Goal: Use online tool/utility: Utilize a website feature to perform a specific function

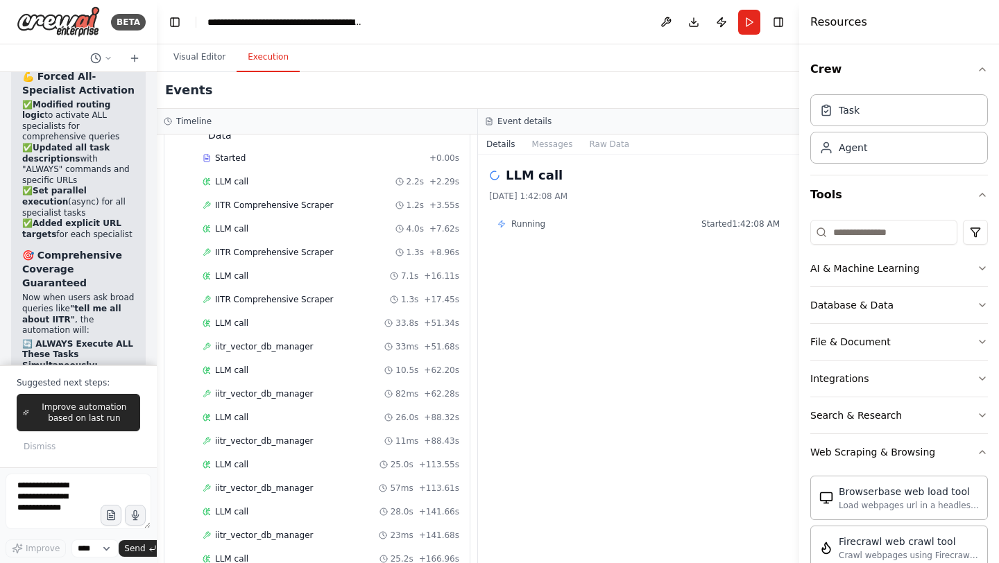
scroll to position [729, 0]
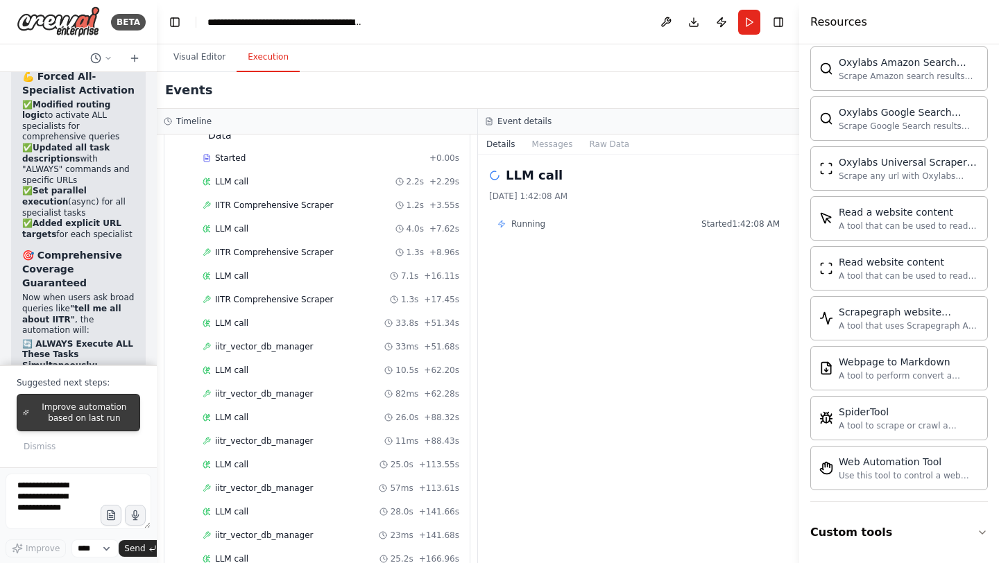
click at [112, 407] on span "Improve automation based on last run" at bounding box center [84, 413] width 99 height 22
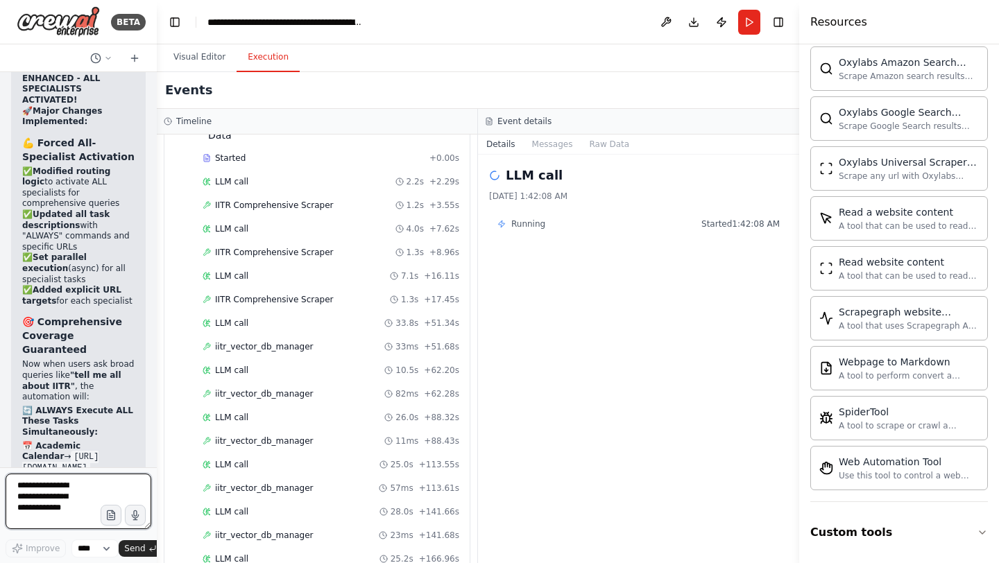
scroll to position [334051, 0]
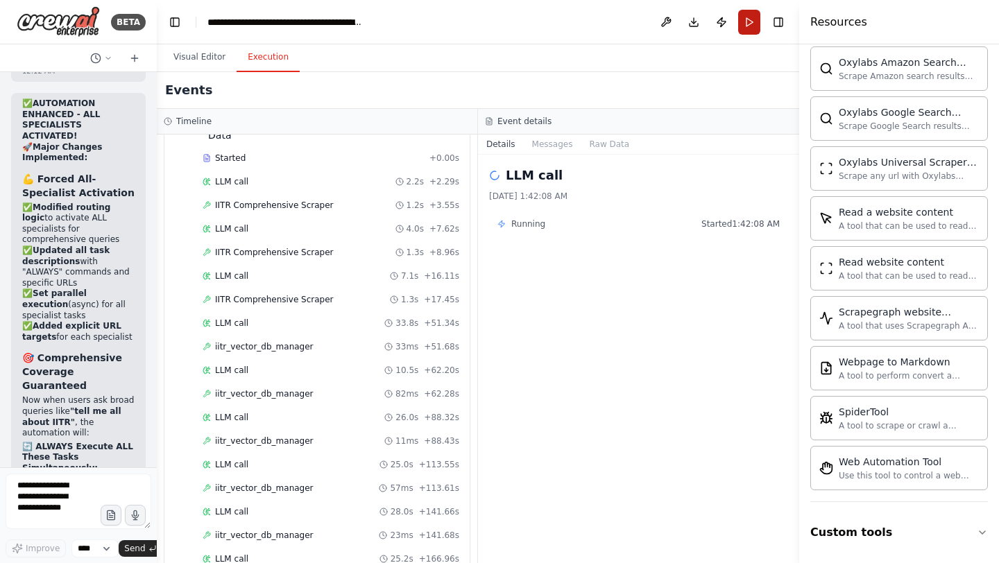
click at [747, 24] on button "Run" at bounding box center [749, 22] width 22 height 25
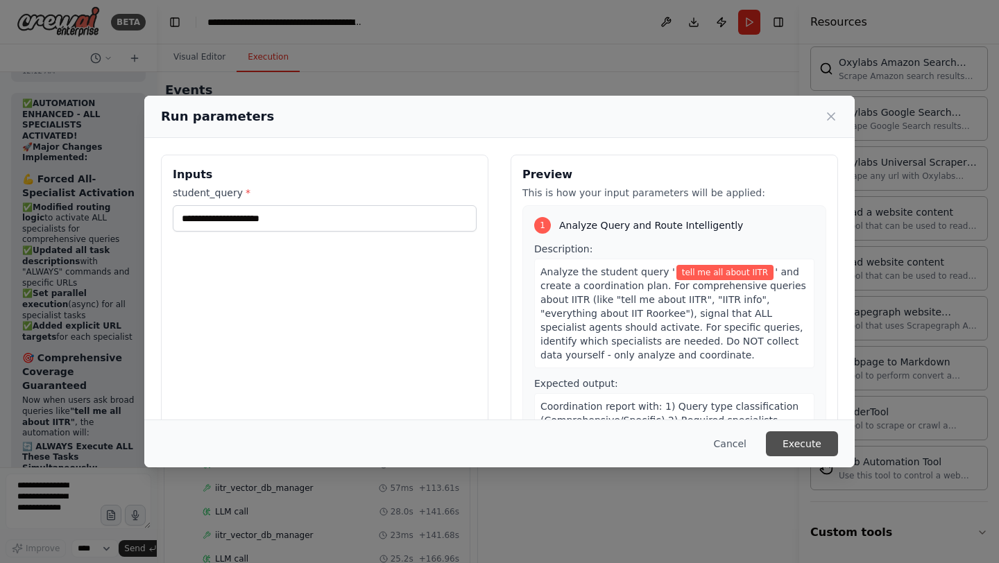
click at [811, 450] on button "Execute" at bounding box center [802, 444] width 72 height 25
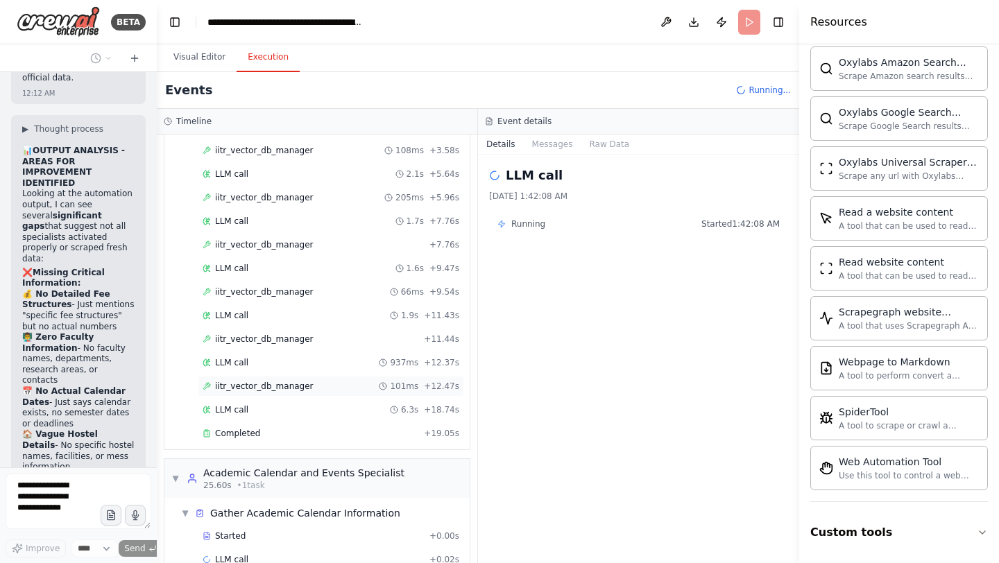
scroll to position [141, 0]
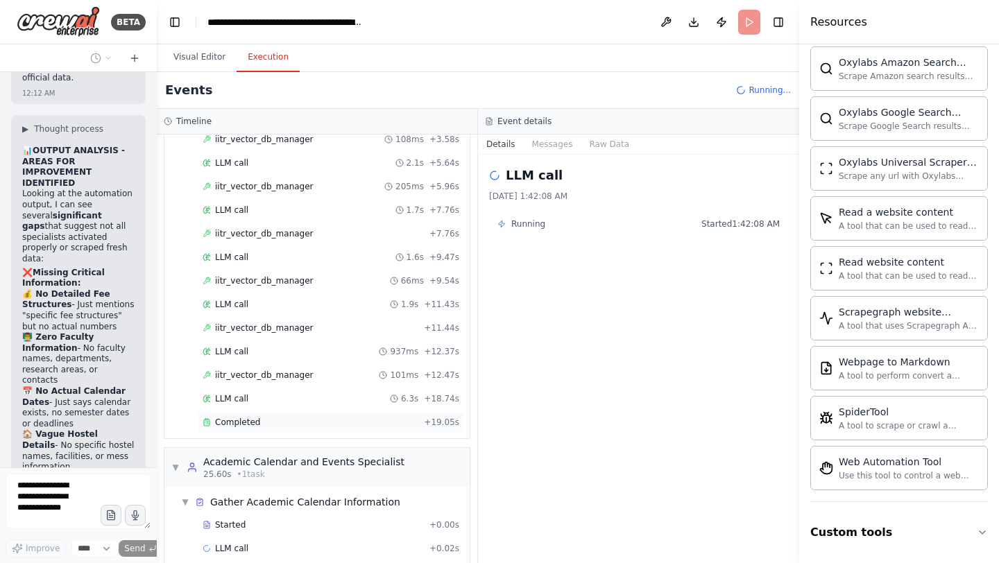
click at [246, 417] on span "Completed" at bounding box center [237, 422] width 45 height 11
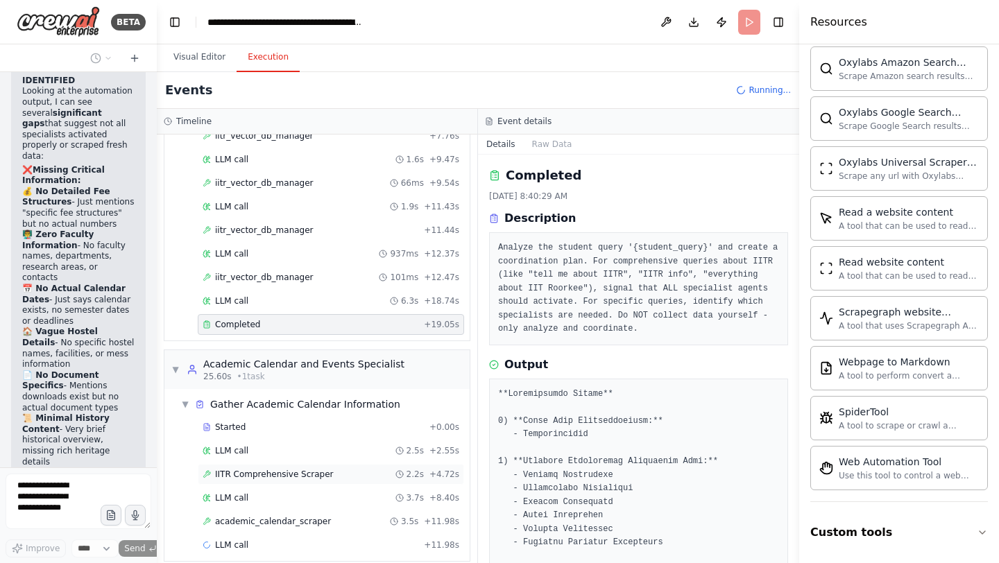
scroll to position [262, 0]
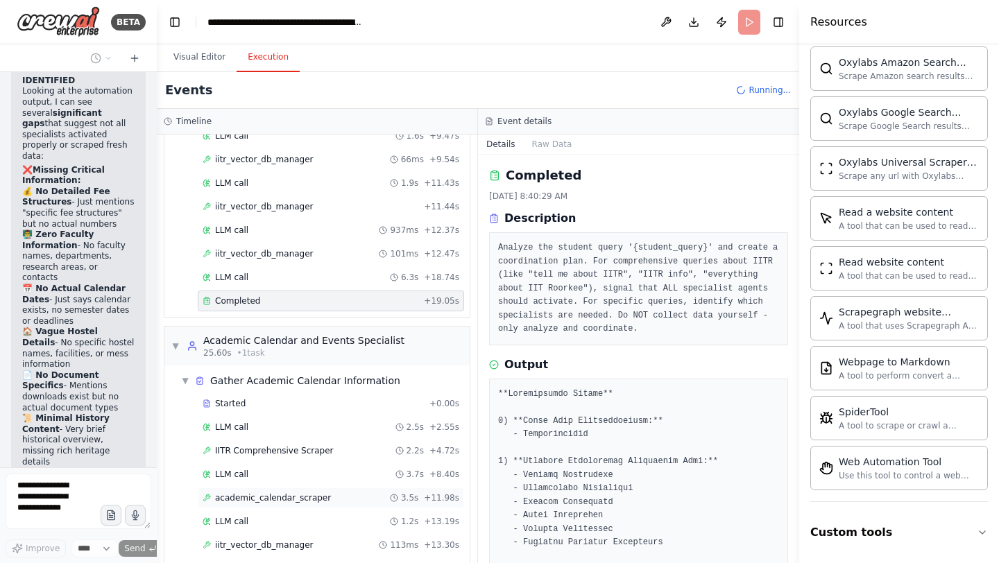
click at [291, 493] on span "academic_calendar_scraper" at bounding box center [273, 498] width 116 height 11
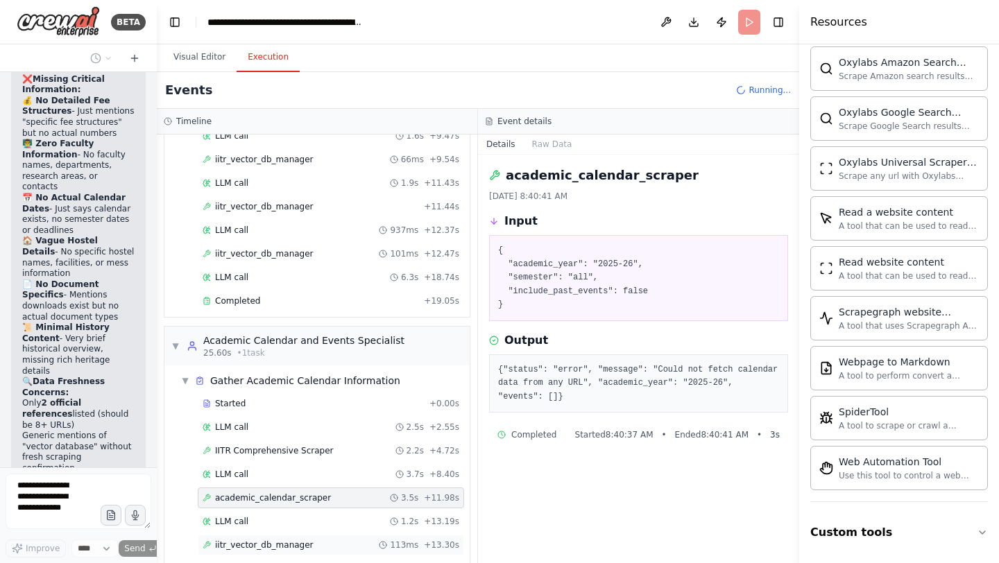
click at [286, 540] on span "iitr_vector_db_manager" at bounding box center [264, 545] width 99 height 11
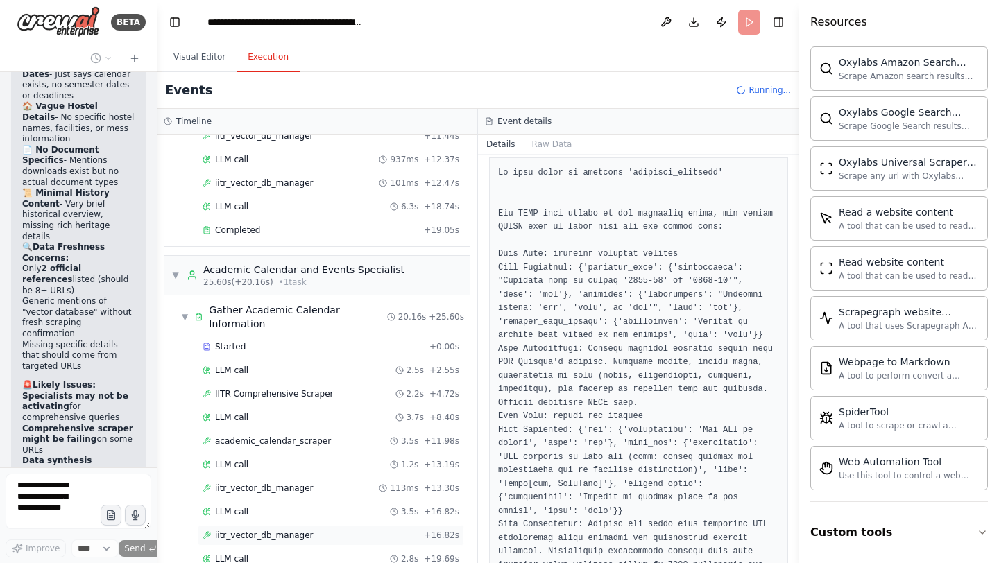
scroll to position [335620, 0]
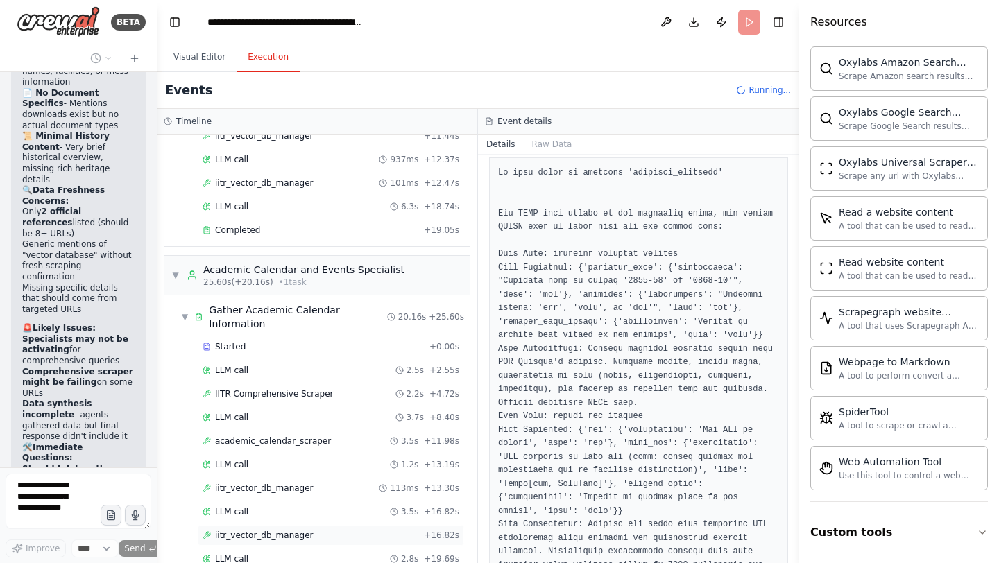
click at [263, 530] on span "iitr_vector_db_manager" at bounding box center [264, 535] width 99 height 11
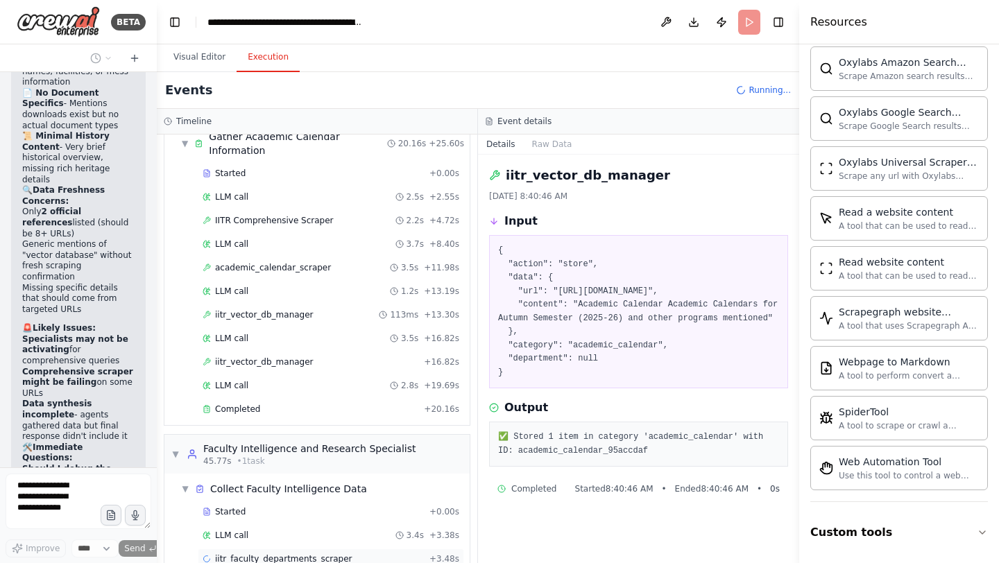
scroll to position [335677, 0]
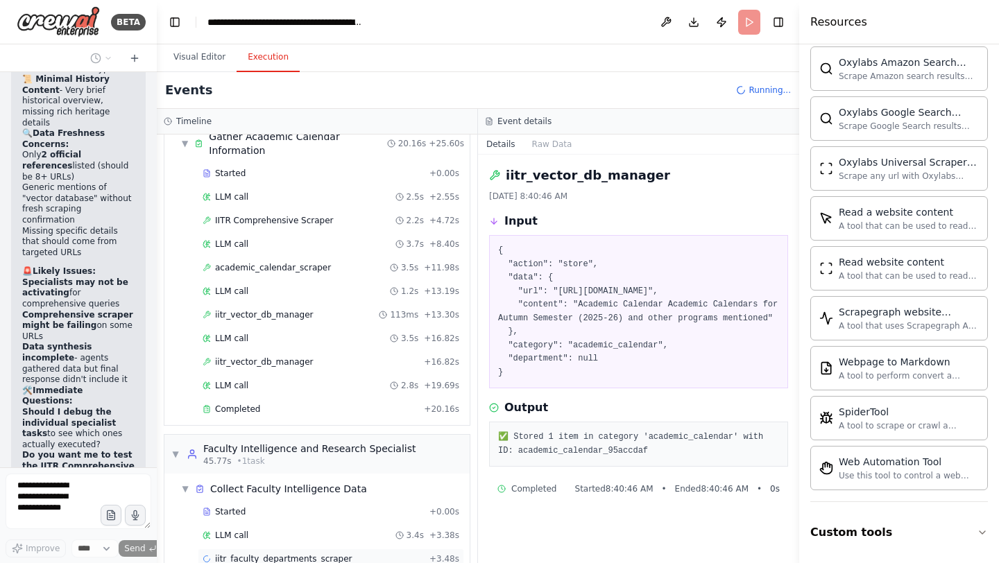
click at [269, 554] on span "iitr_faculty_departments_scraper" at bounding box center [283, 559] width 137 height 11
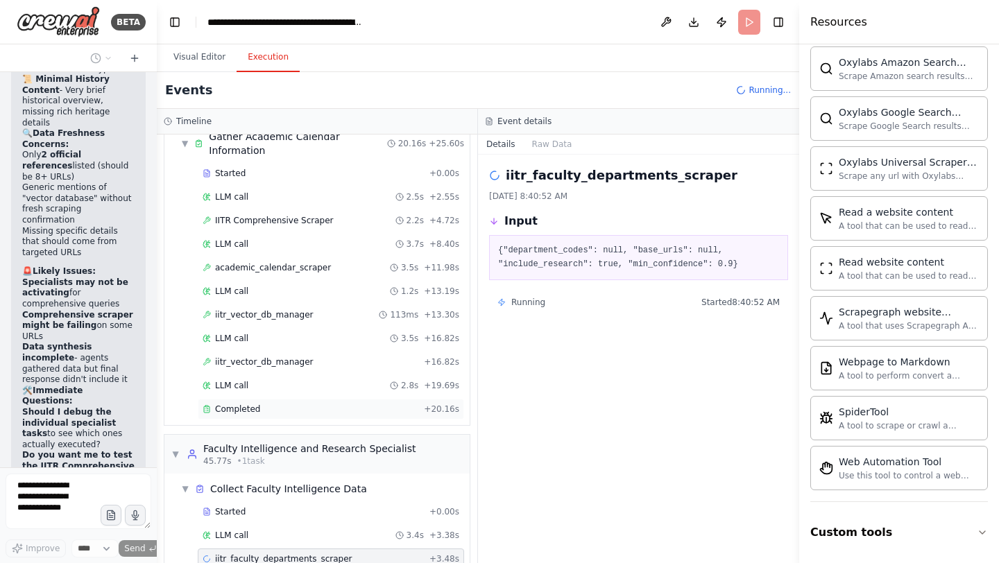
click at [232, 404] on span "Completed" at bounding box center [237, 409] width 45 height 11
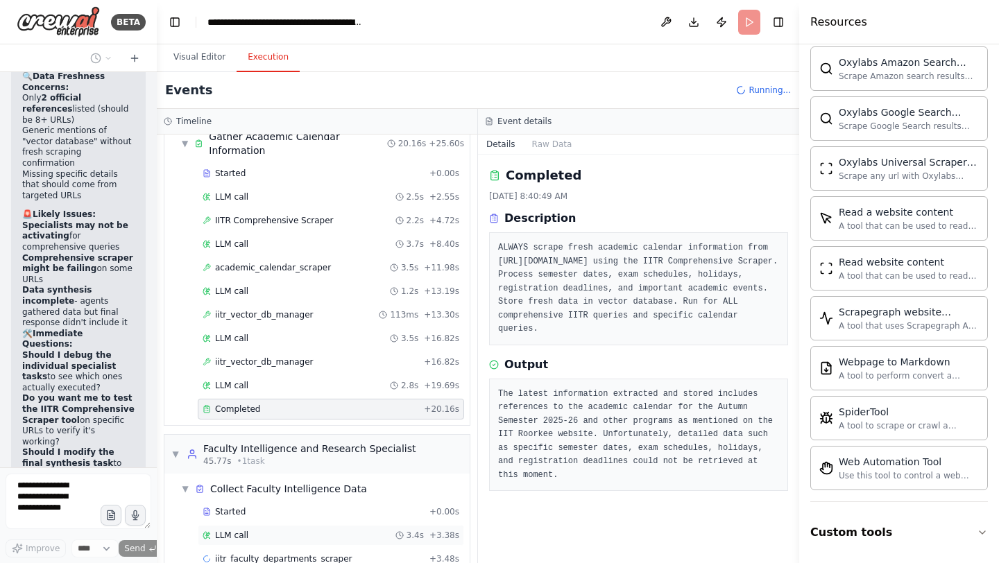
click at [248, 525] on div "LLM call 3.4s + 3.38s" at bounding box center [331, 535] width 266 height 21
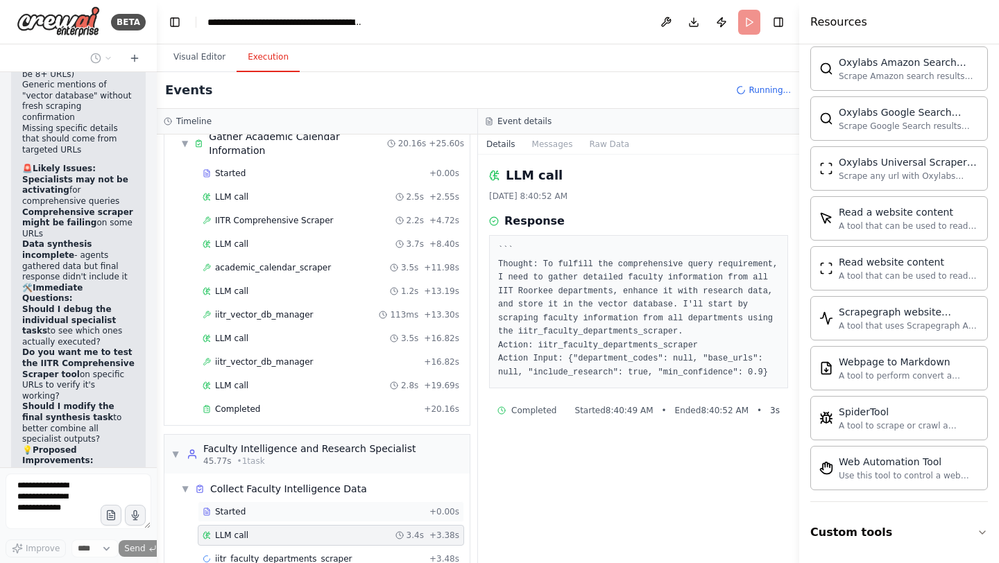
scroll to position [335826, 0]
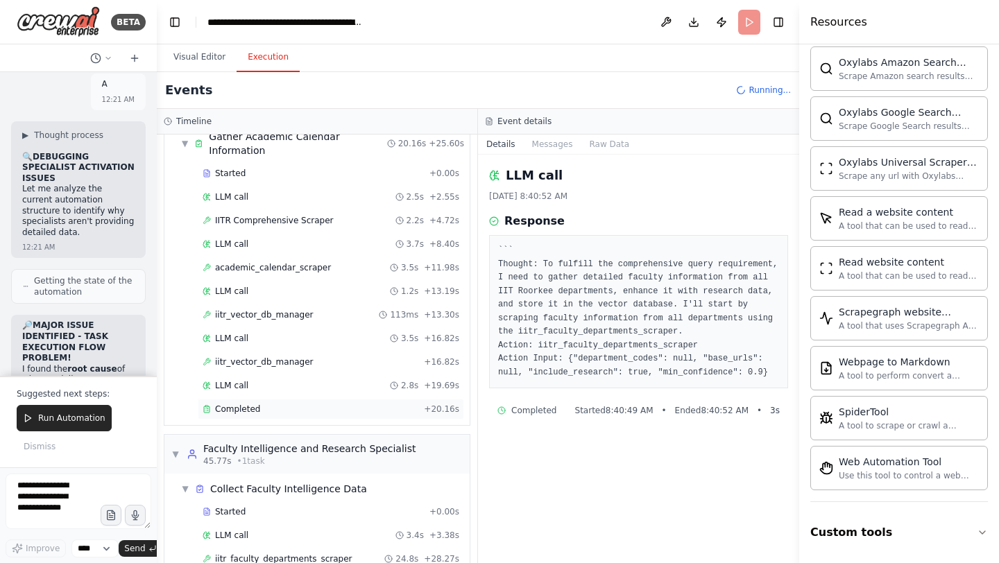
click at [243, 404] on span "Completed" at bounding box center [237, 409] width 45 height 11
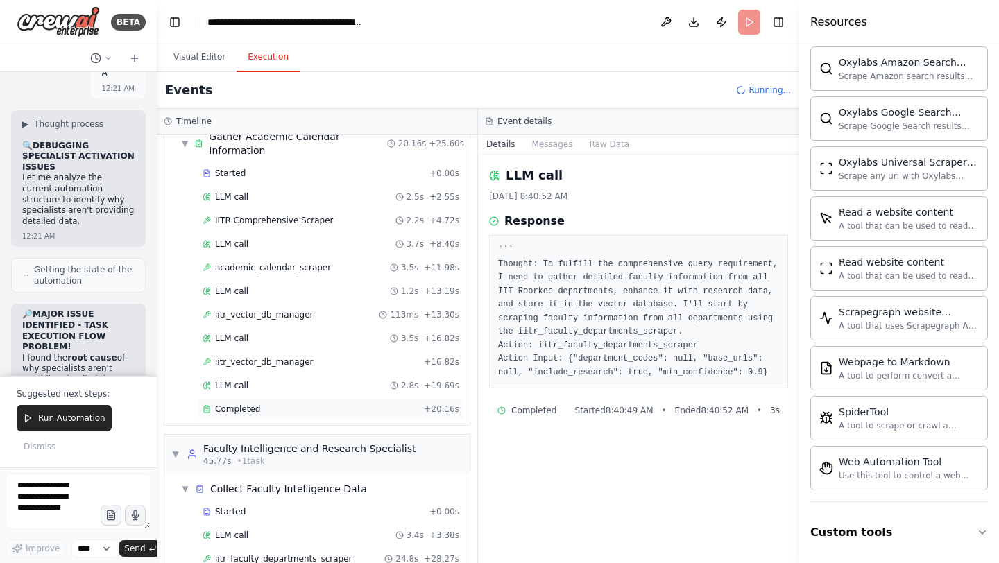
click at [243, 404] on span "Completed" at bounding box center [237, 409] width 45 height 11
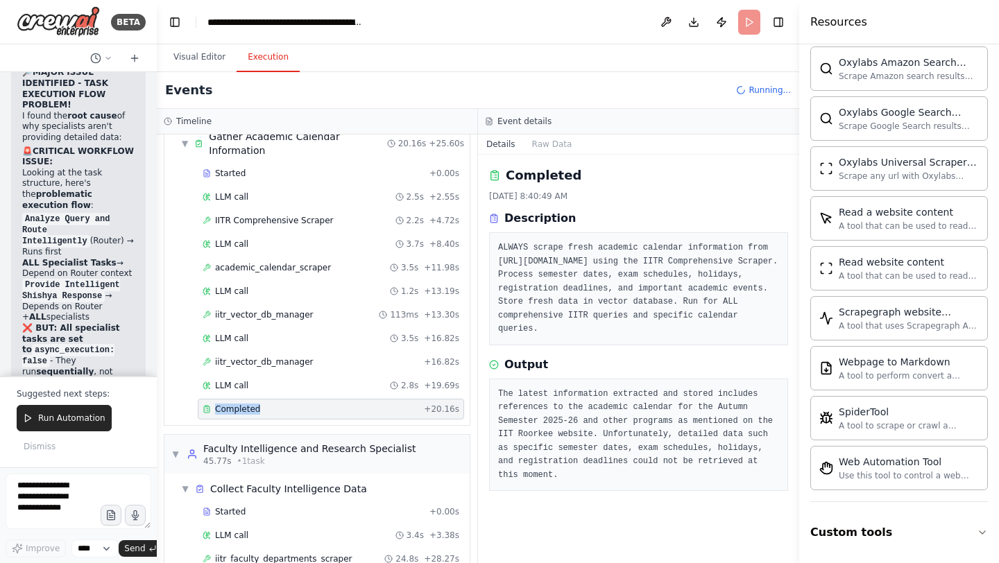
click at [269, 404] on div "Completed" at bounding box center [311, 409] width 216 height 11
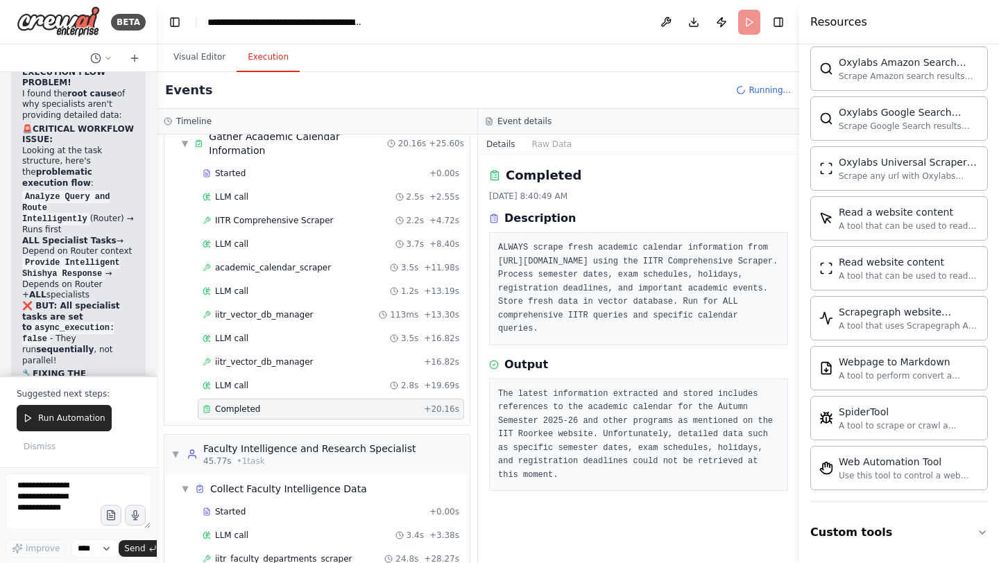
click at [269, 404] on div "Completed" at bounding box center [311, 409] width 216 height 11
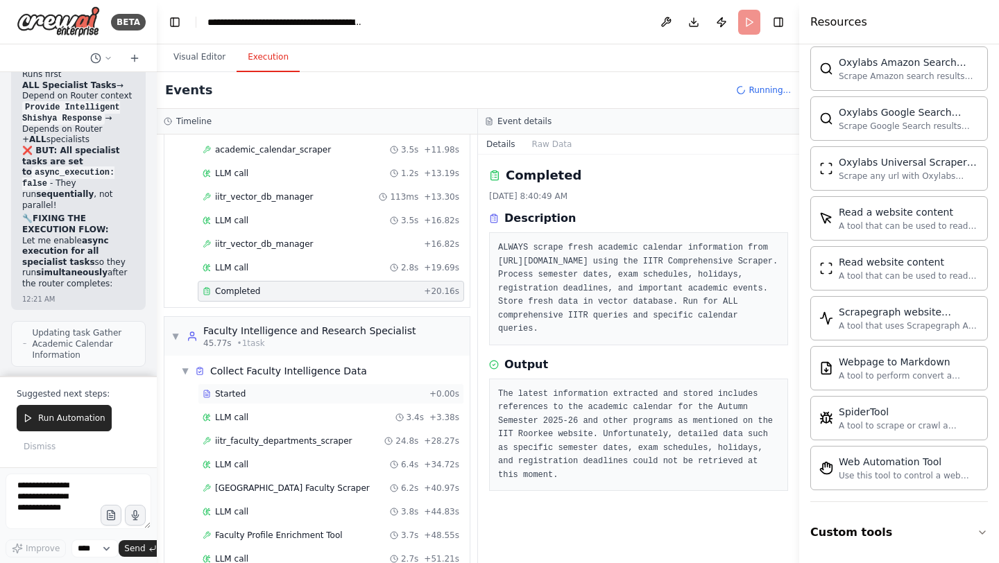
scroll to position [672, 0]
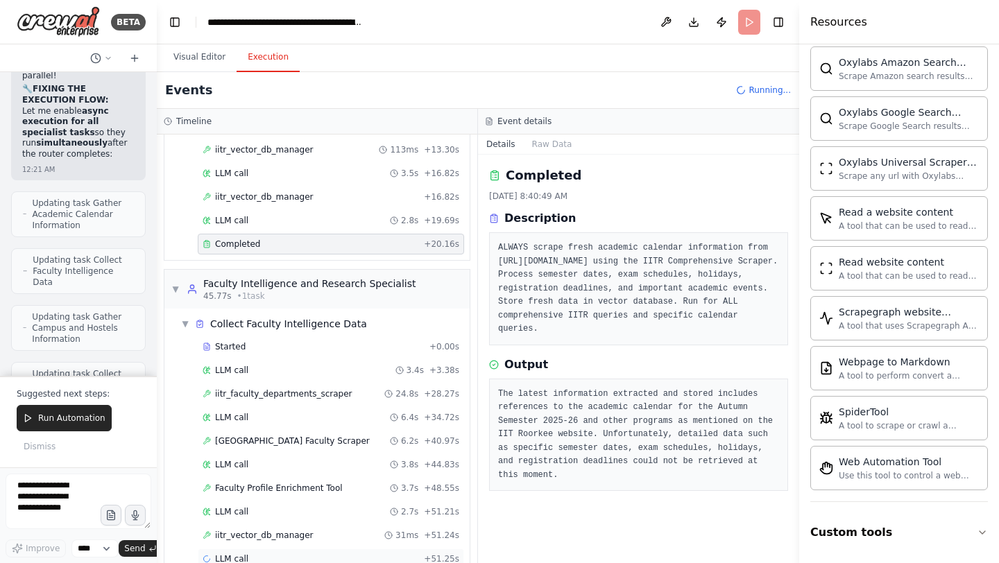
click at [253, 554] on div "LLM call + 51.25s" at bounding box center [331, 559] width 257 height 11
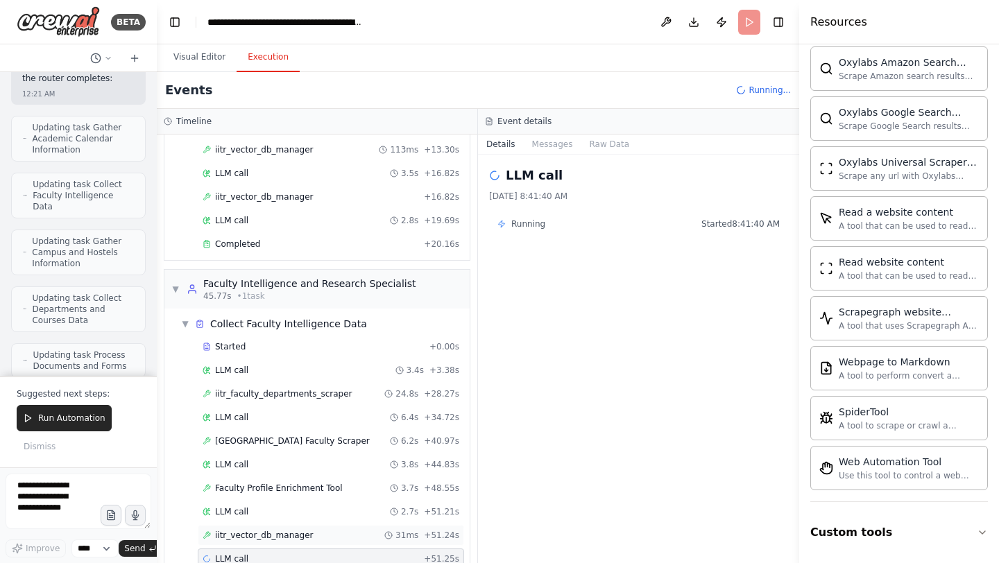
click at [280, 525] on div "iitr_vector_db_manager 31ms + 51.24s" at bounding box center [331, 535] width 266 height 21
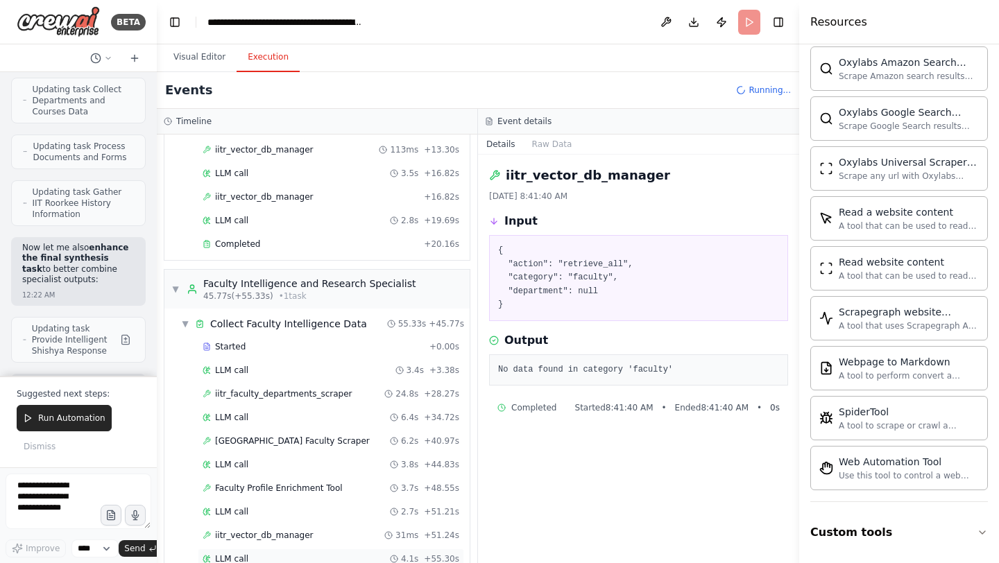
scroll to position [337201, 0]
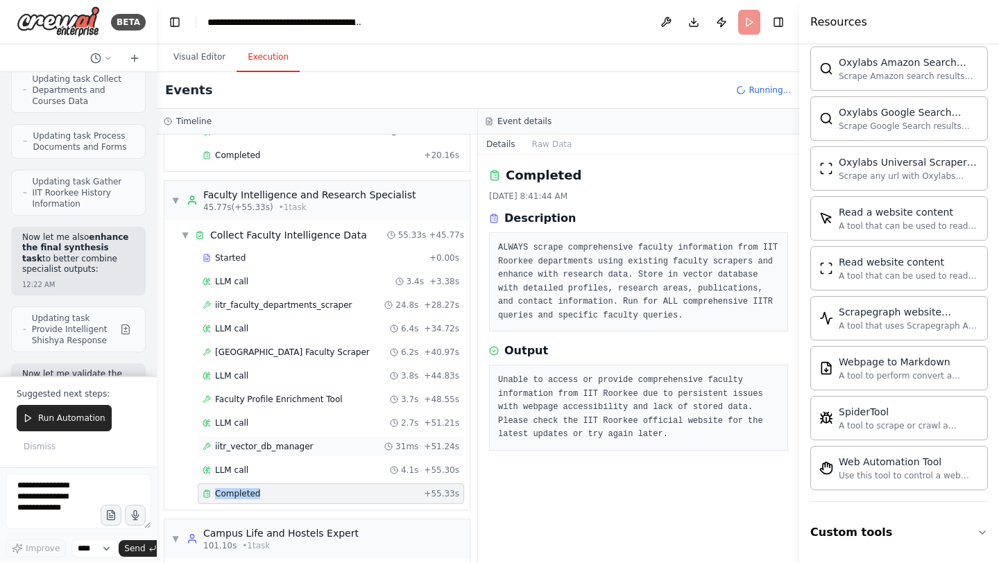
scroll to position [869, 0]
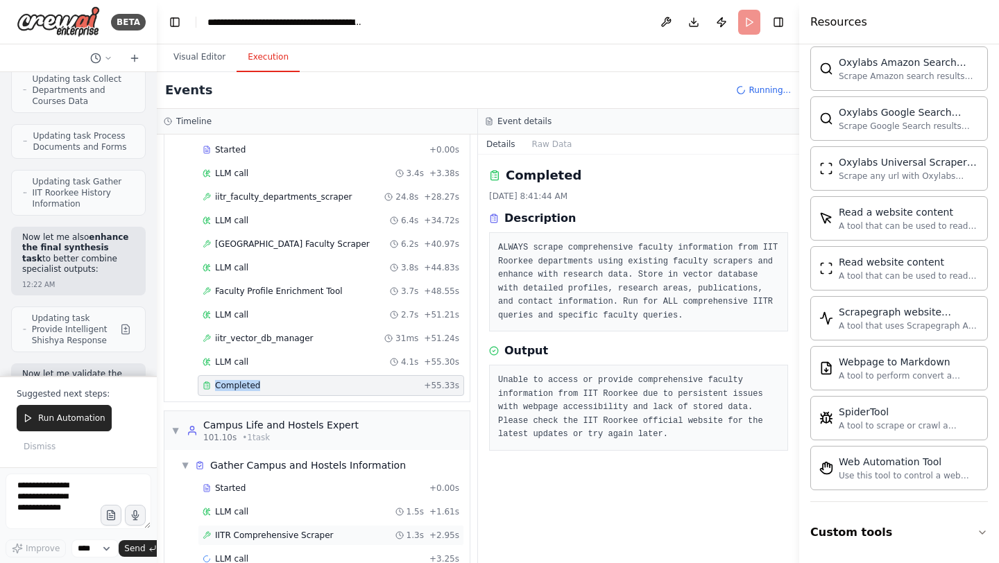
click at [291, 530] on span "IITR Comprehensive Scraper" at bounding box center [274, 535] width 119 height 11
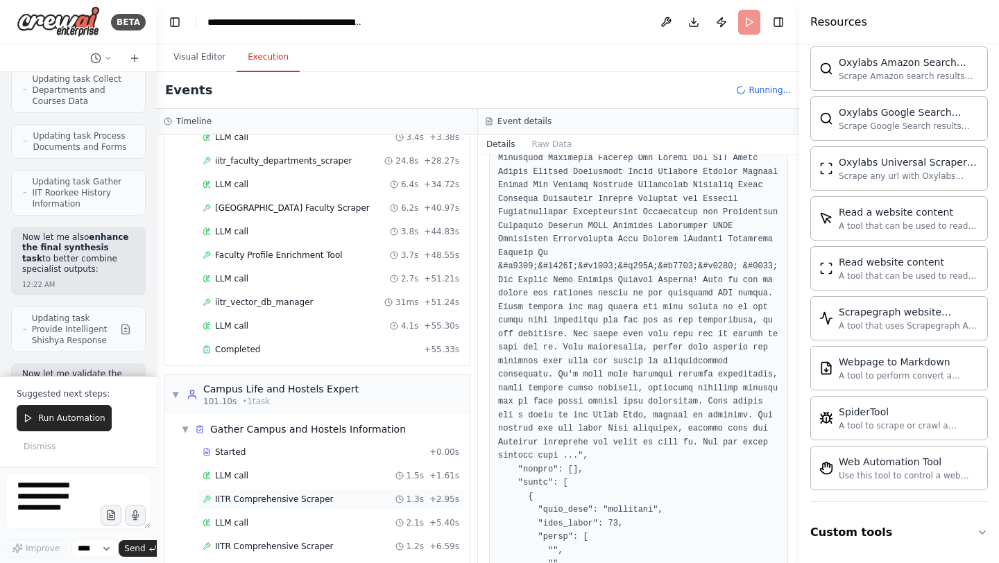
scroll to position [916, 0]
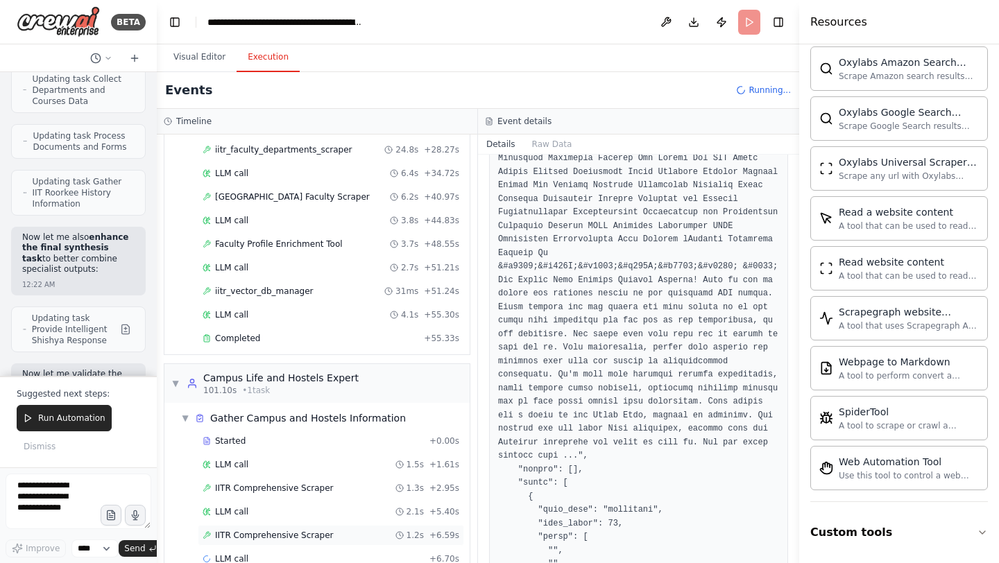
click at [287, 530] on span "IITR Comprehensive Scraper" at bounding box center [274, 535] width 119 height 11
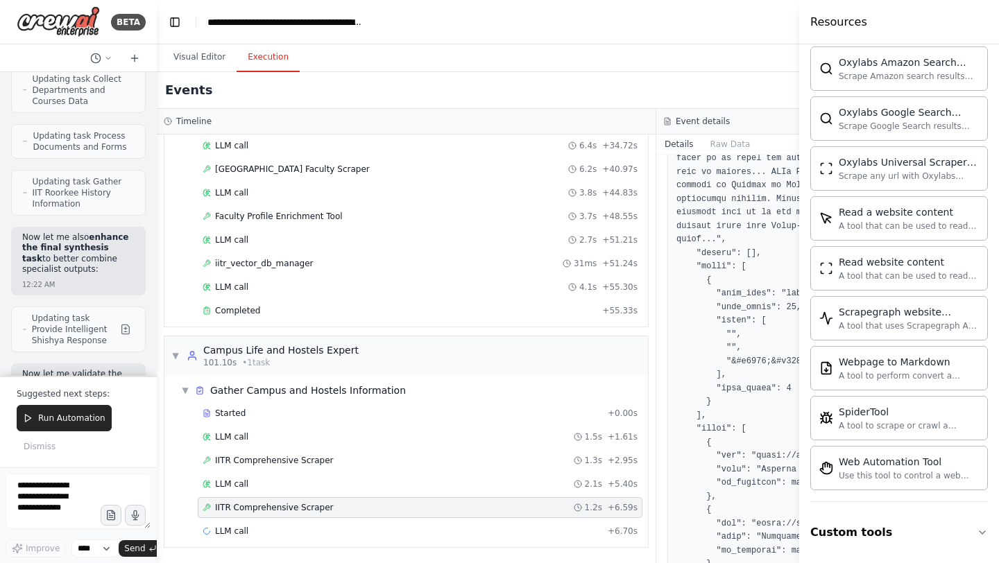
click at [287, 511] on span "IITR Comprehensive Scraper" at bounding box center [274, 507] width 119 height 11
click at [247, 534] on span "LLM call" at bounding box center [231, 531] width 33 height 11
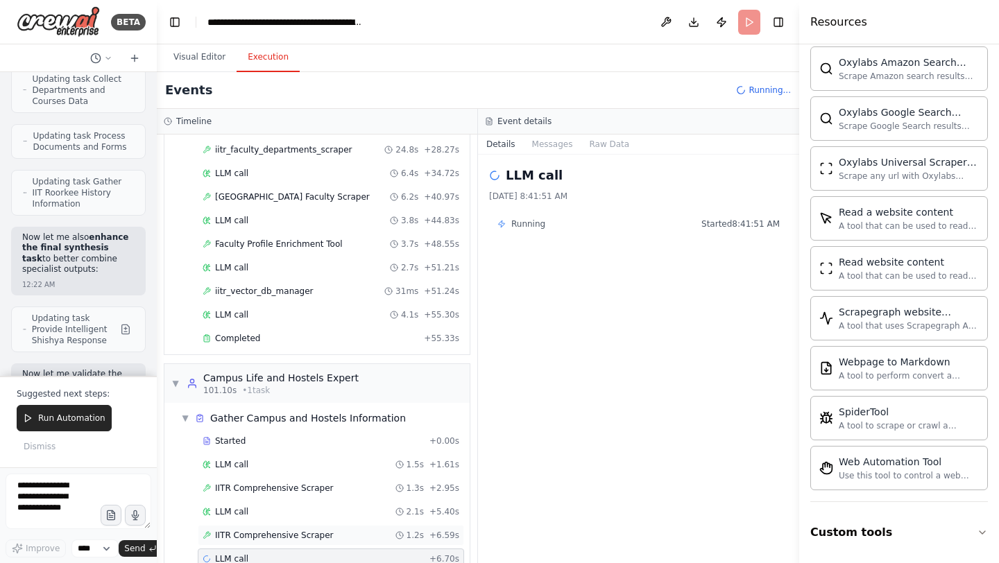
click at [307, 530] on span "IITR Comprehensive Scraper" at bounding box center [274, 535] width 119 height 11
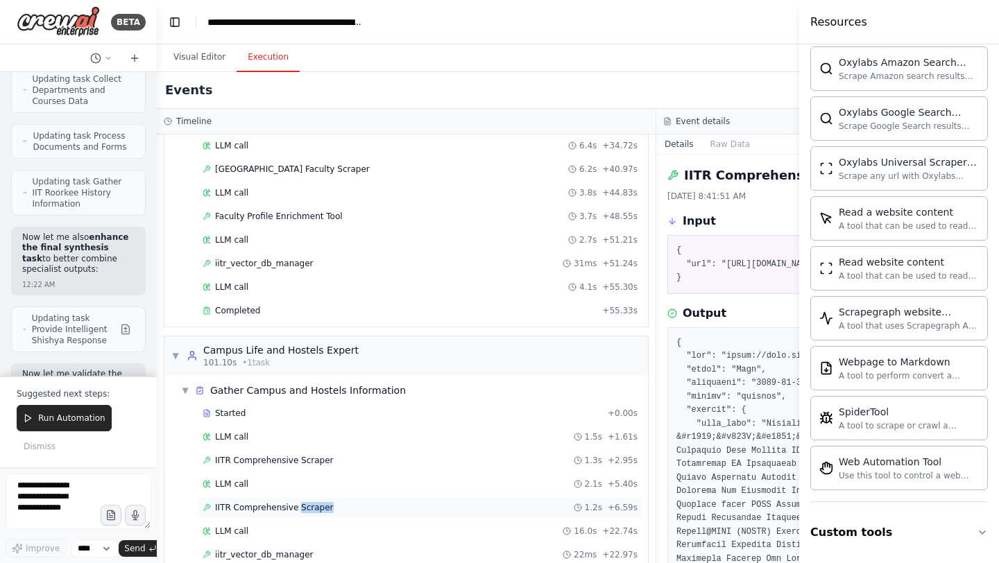
scroll to position [963, 0]
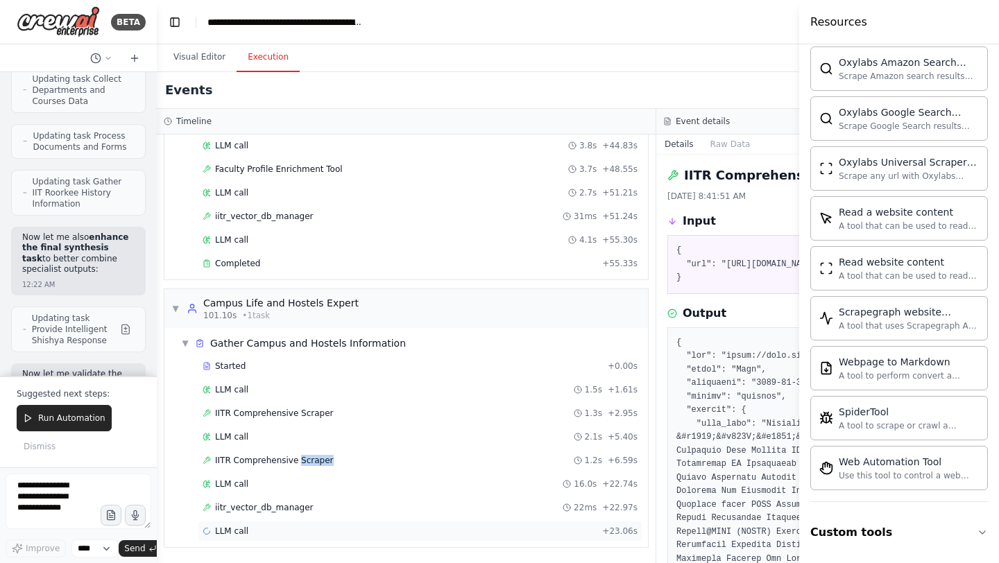
click at [253, 534] on div "LLM call + 23.06s" at bounding box center [420, 531] width 435 height 11
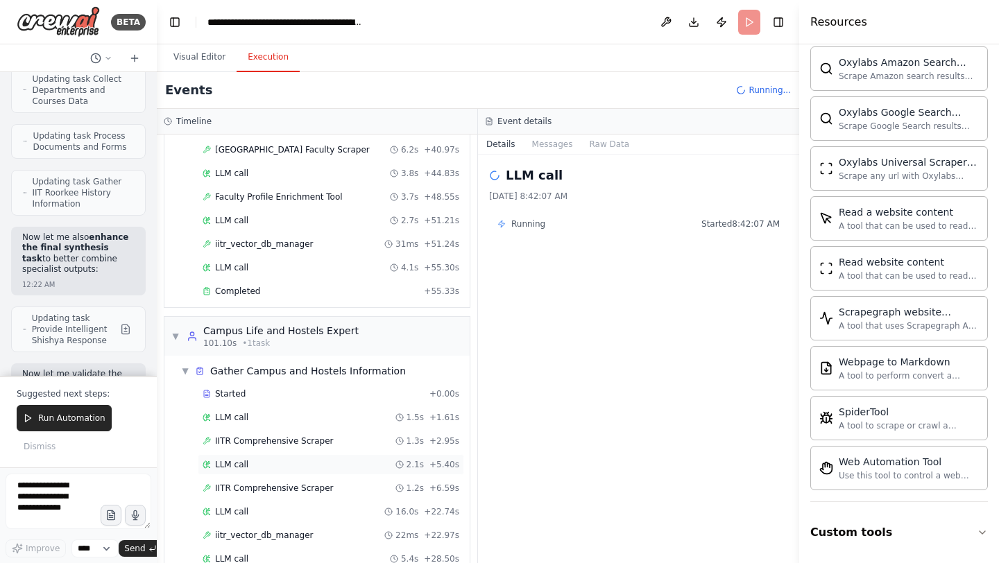
click at [255, 459] on div "LLM call 2.1s + 5.40s" at bounding box center [331, 464] width 257 height 11
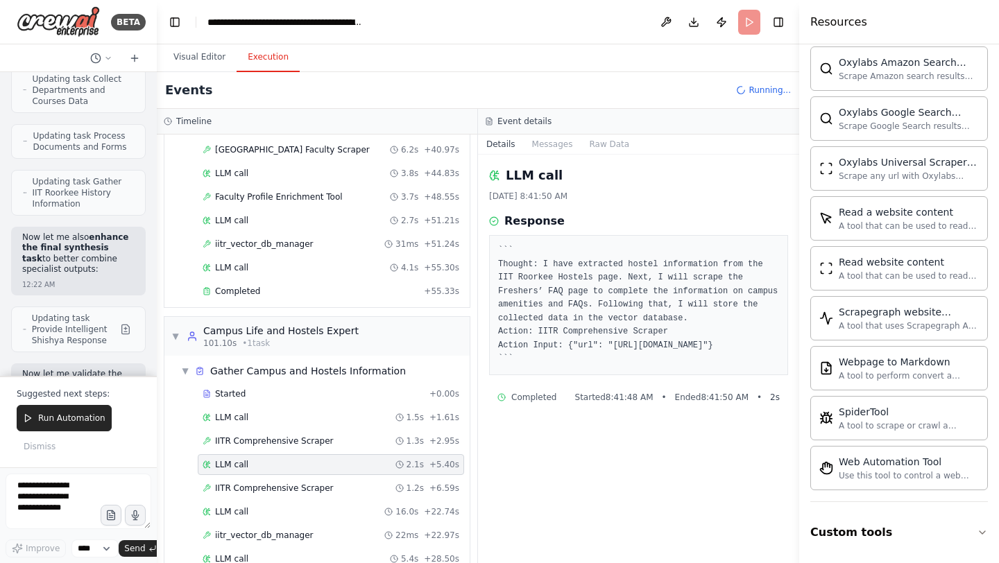
scroll to position [1057, 0]
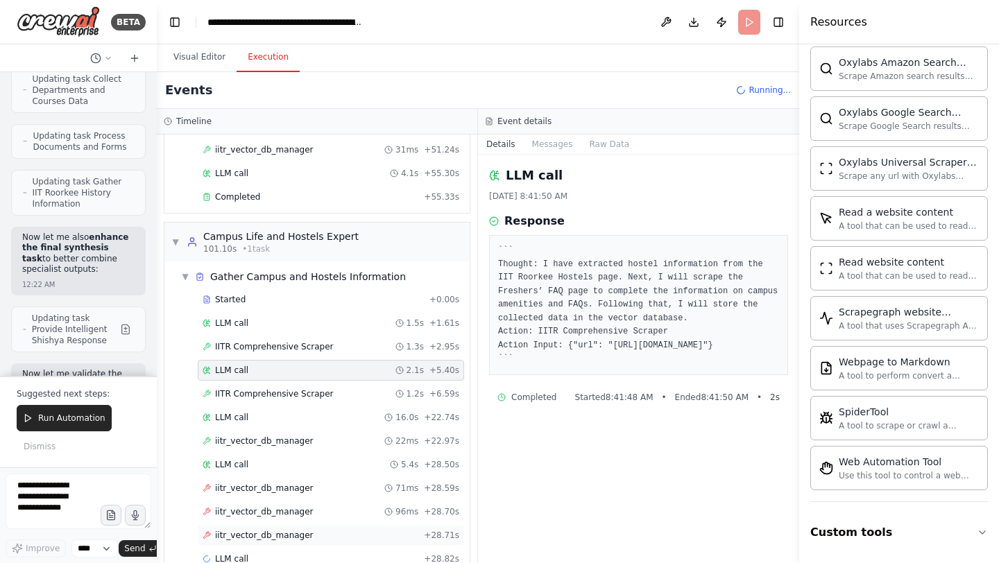
click at [253, 530] on span "iitr_vector_db_manager" at bounding box center [264, 535] width 99 height 11
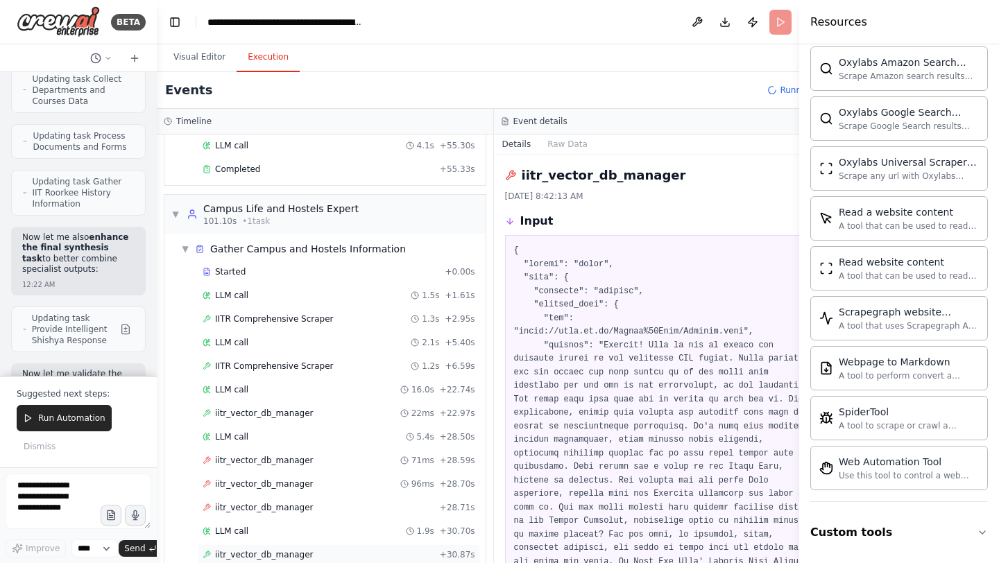
click at [237, 555] on span "iitr_vector_db_manager" at bounding box center [264, 555] width 99 height 11
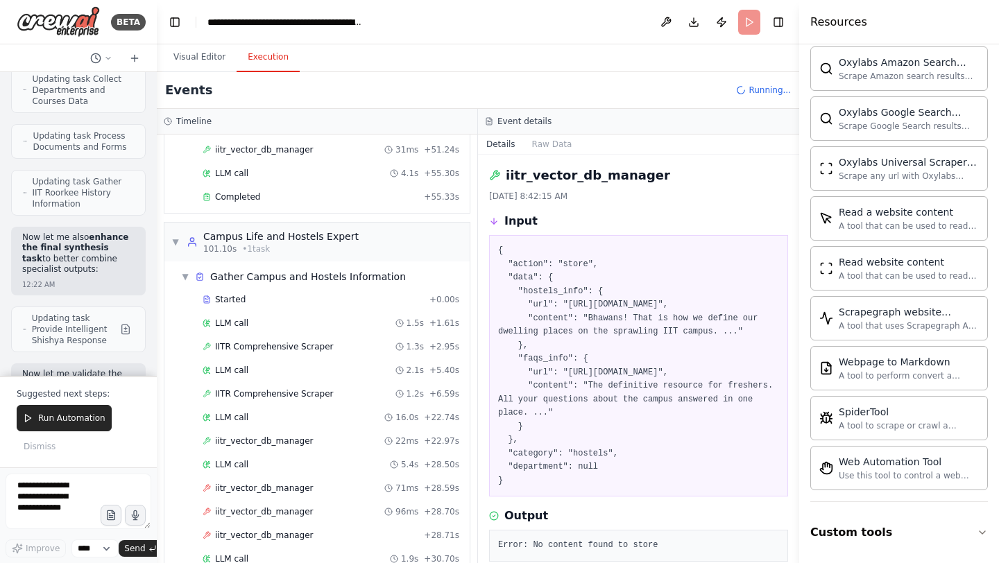
scroll to position [1105, 0]
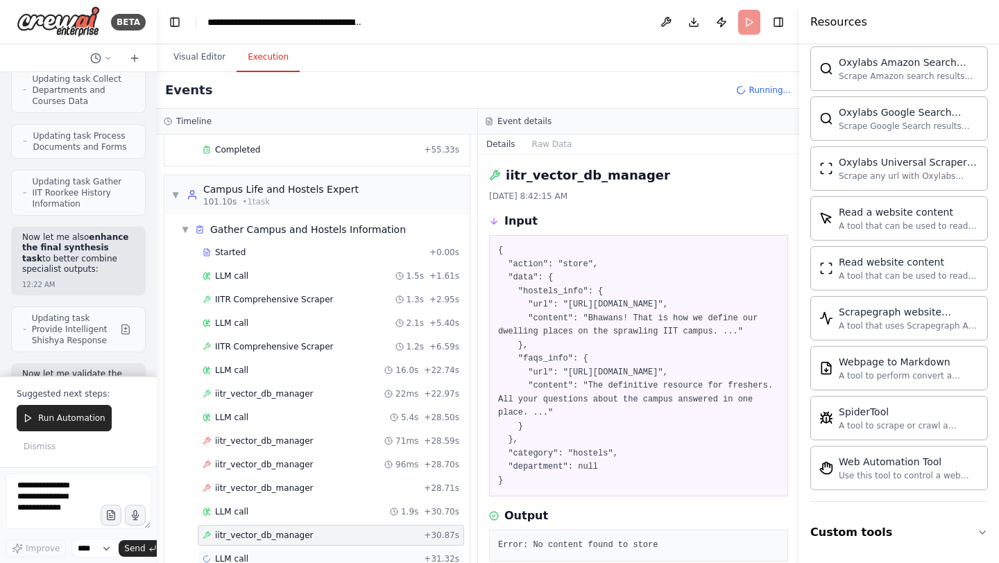
click at [249, 554] on div "LLM call + 31.32s" at bounding box center [331, 559] width 257 height 11
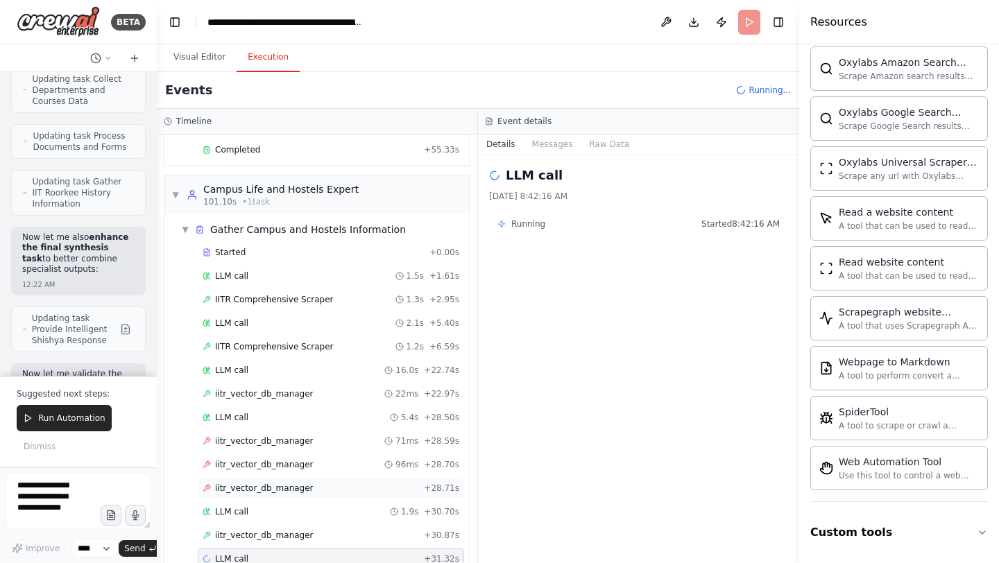
click at [264, 478] on div "iitr_vector_db_manager + 28.71s" at bounding box center [331, 488] width 266 height 21
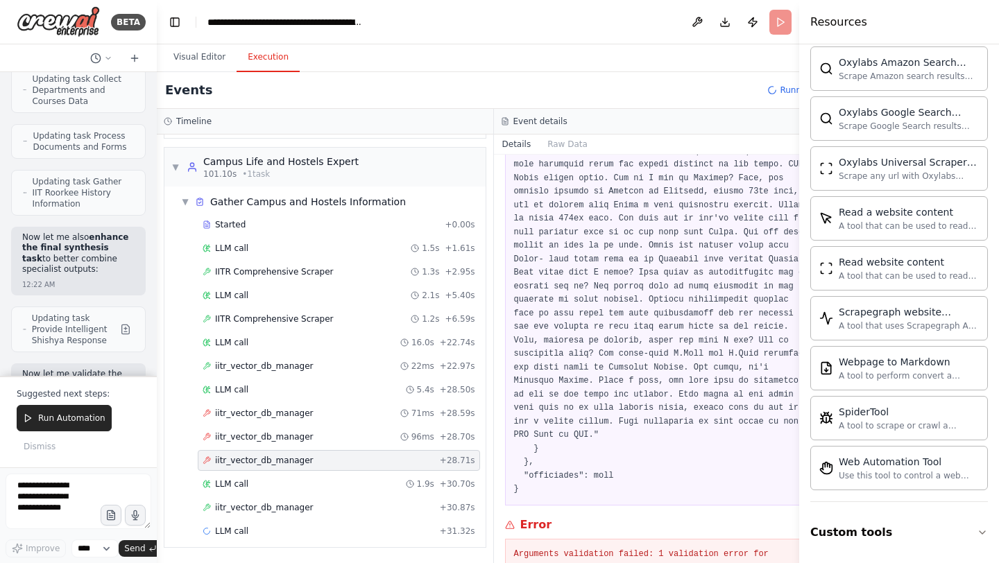
scroll to position [781, 0]
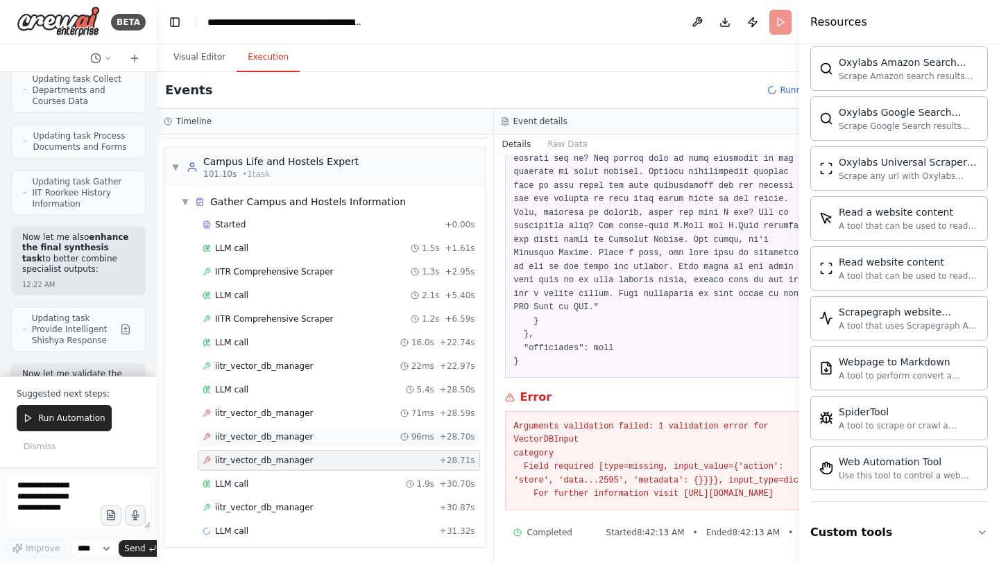
click at [292, 439] on span "iitr_vector_db_manager" at bounding box center [264, 437] width 99 height 11
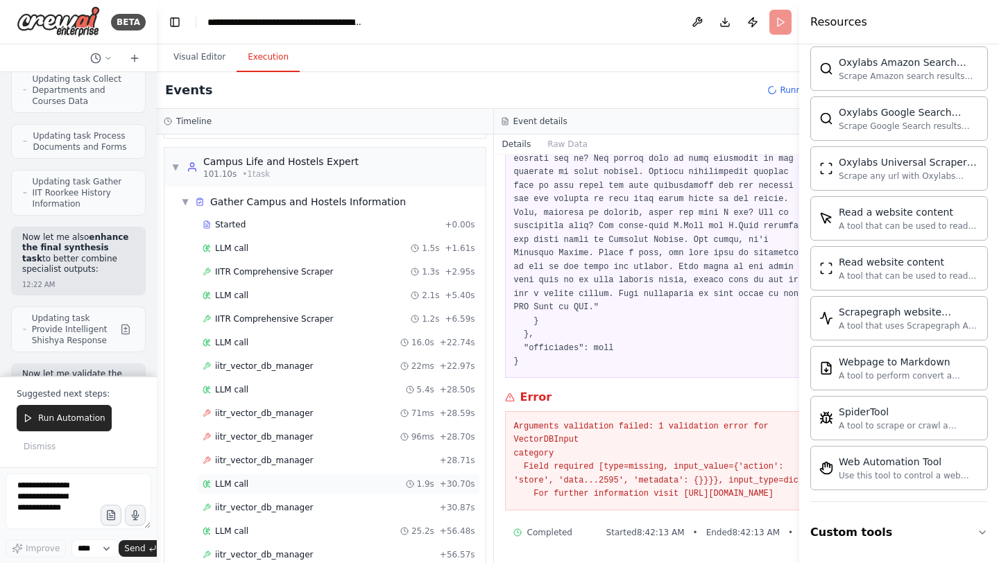
scroll to position [1152, 0]
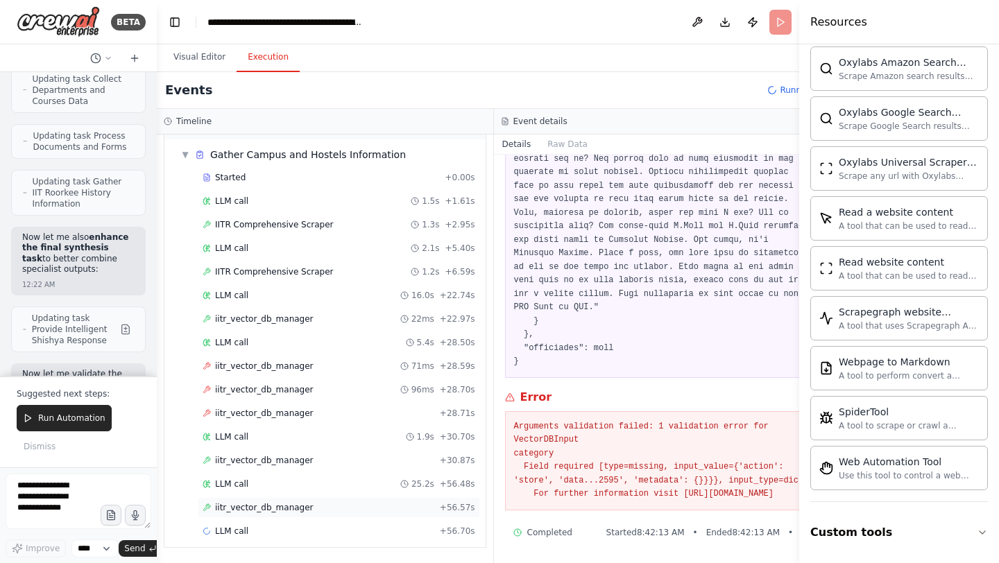
click at [275, 509] on span "iitr_vector_db_manager" at bounding box center [264, 507] width 99 height 11
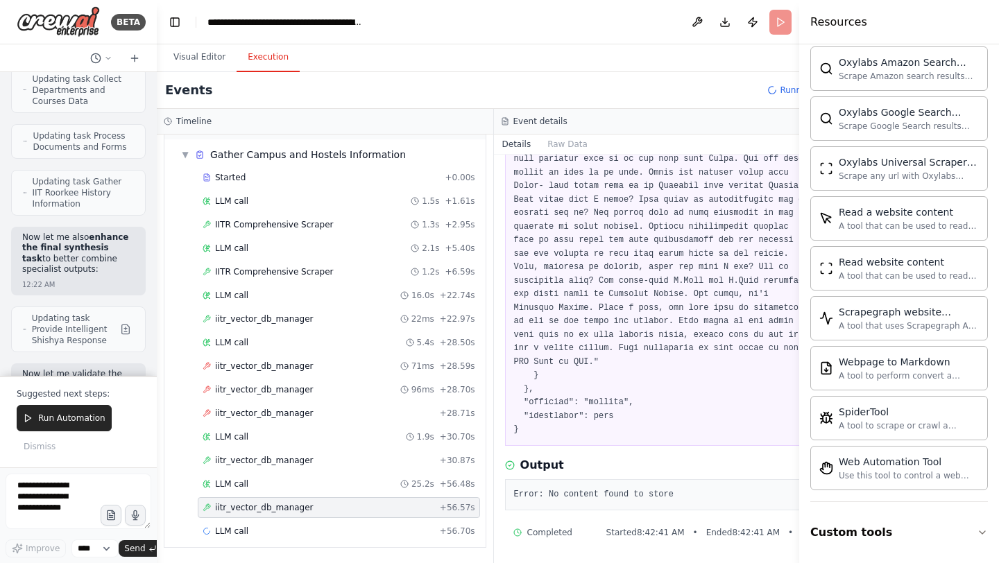
scroll to position [687, 0]
click at [246, 536] on span "LLM call" at bounding box center [231, 531] width 33 height 11
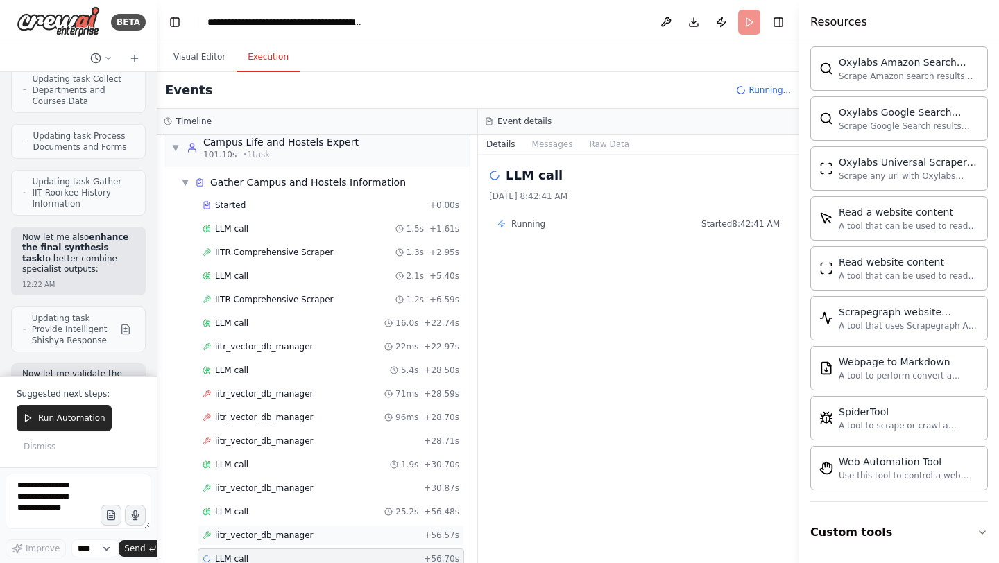
click at [275, 530] on span "iitr_vector_db_manager" at bounding box center [264, 535] width 99 height 11
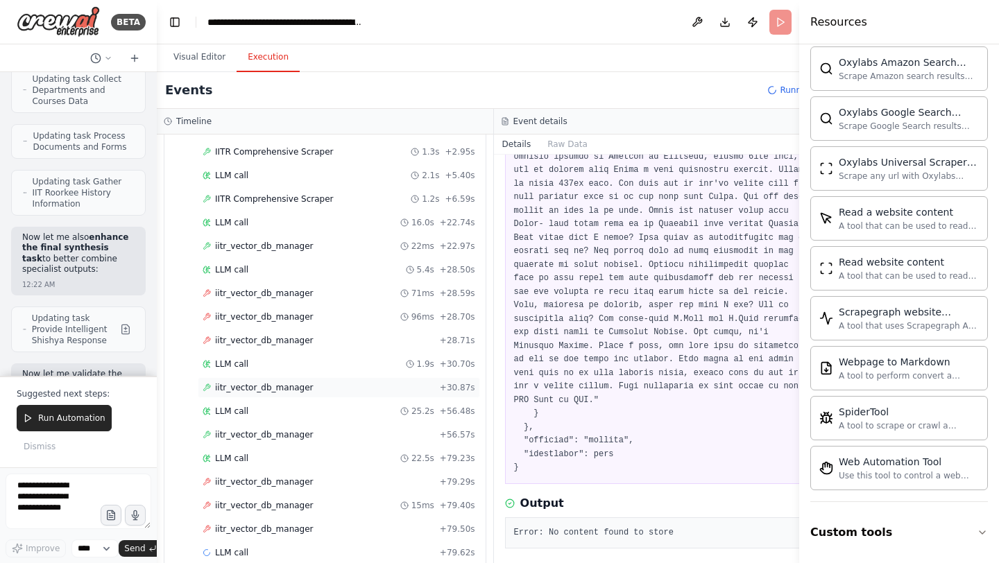
scroll to position [1246, 0]
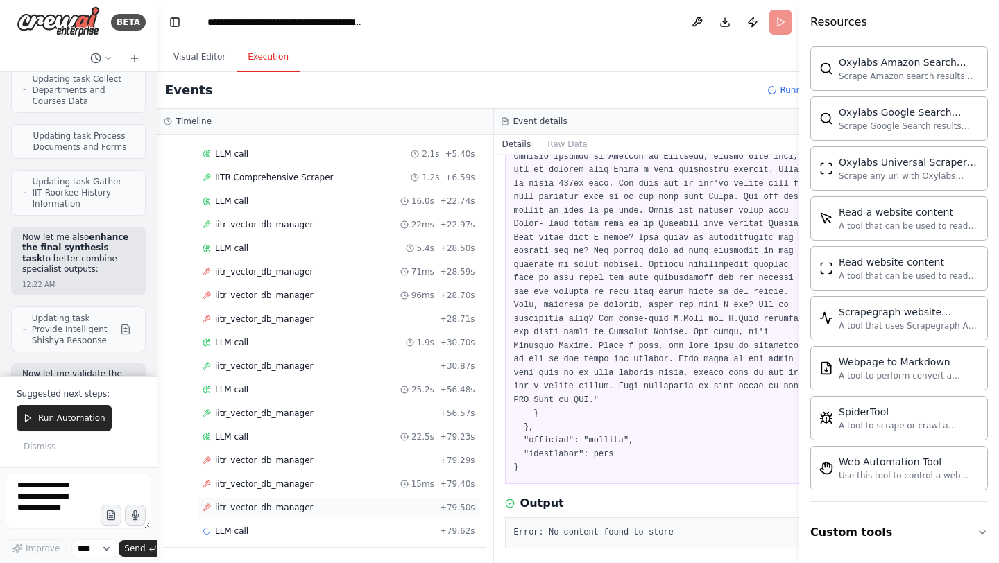
click at [245, 509] on span "iitr_vector_db_manager" at bounding box center [264, 507] width 99 height 11
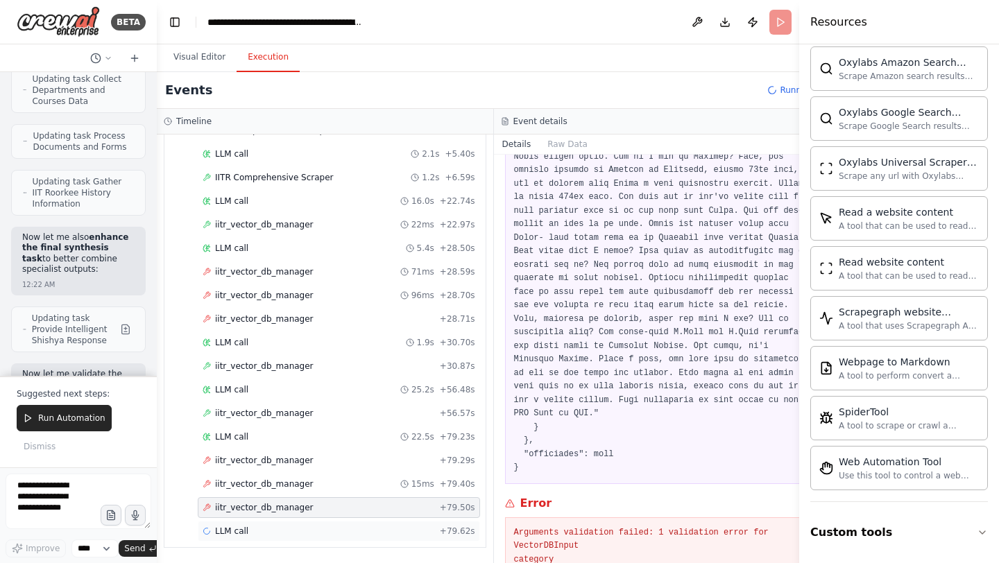
click at [239, 530] on span "LLM call" at bounding box center [231, 531] width 33 height 11
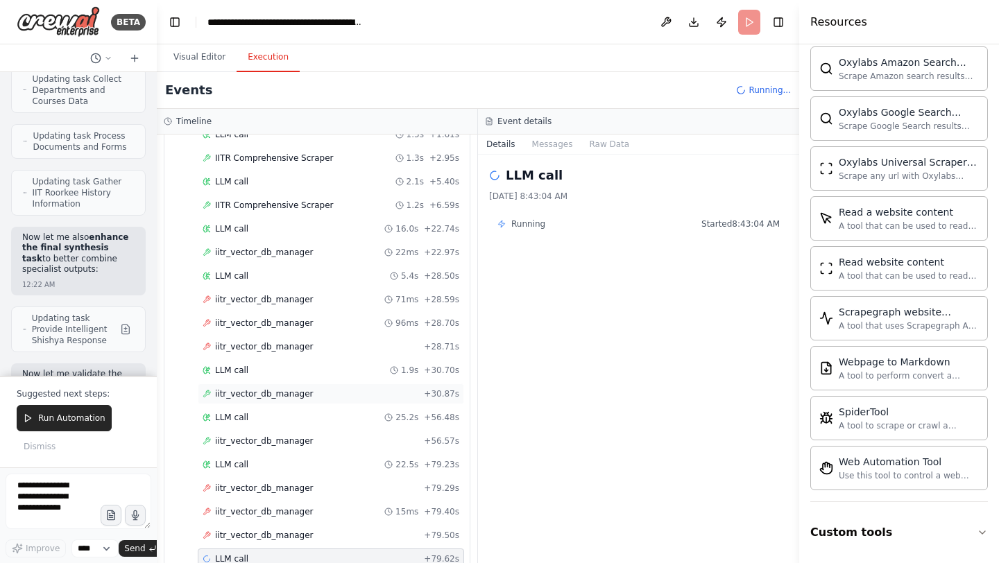
click at [272, 389] on span "iitr_vector_db_manager" at bounding box center [264, 394] width 99 height 11
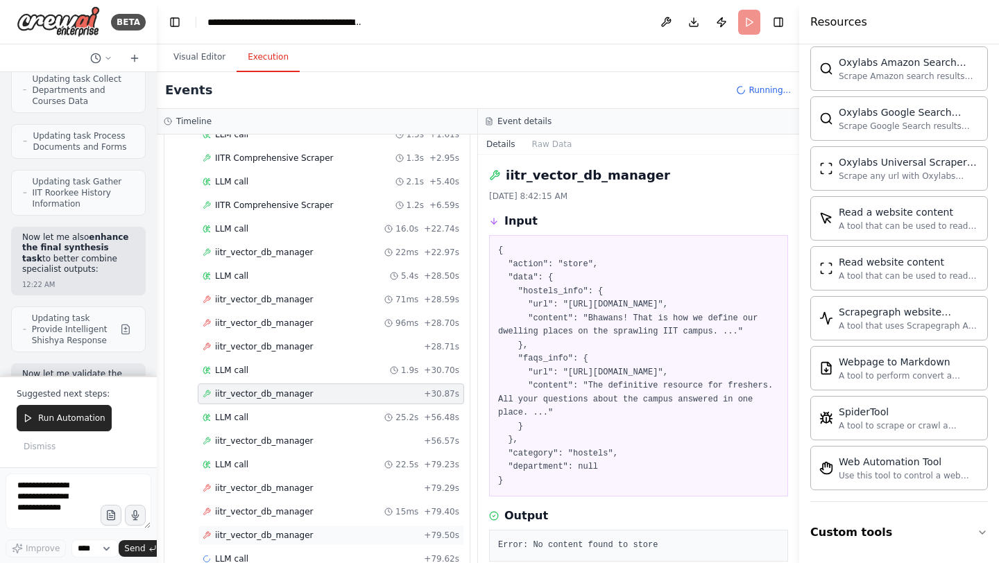
click at [265, 525] on div "iitr_vector_db_manager + 79.50s" at bounding box center [331, 535] width 266 height 21
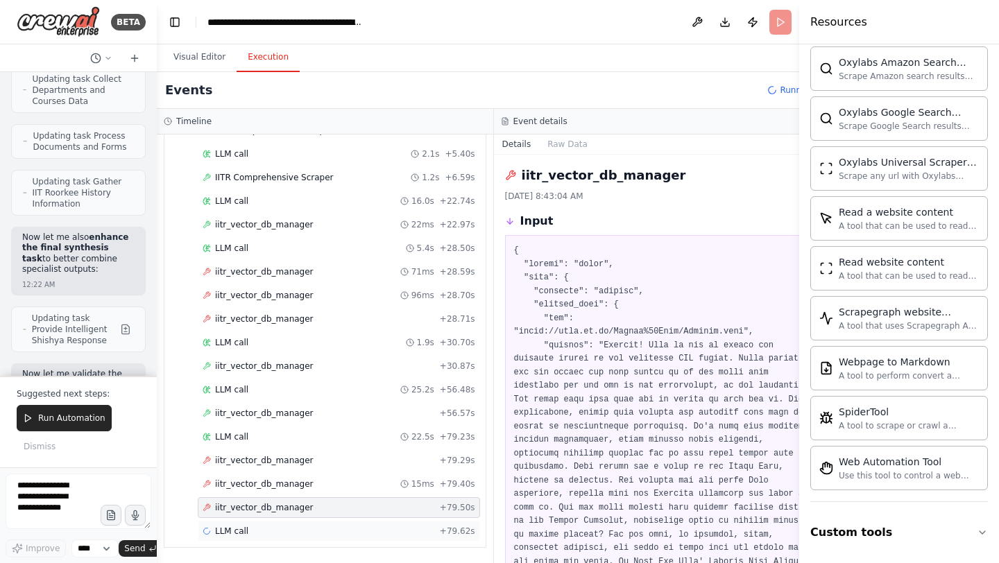
click at [256, 540] on div "LLM call + 79.62s" at bounding box center [339, 531] width 282 height 21
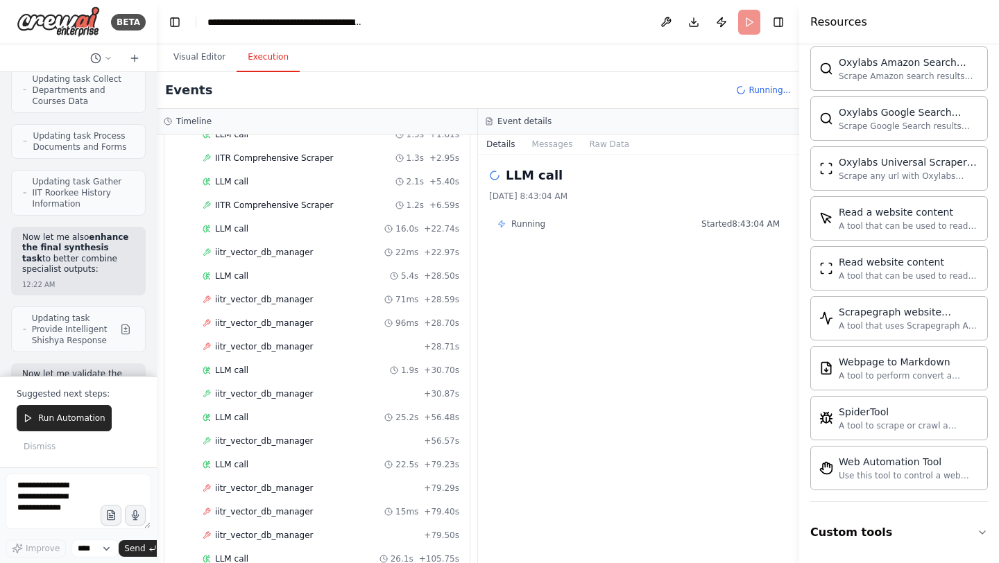
scroll to position [1293, 0]
click at [237, 530] on span "iitr_vector_db_manager" at bounding box center [264, 535] width 99 height 11
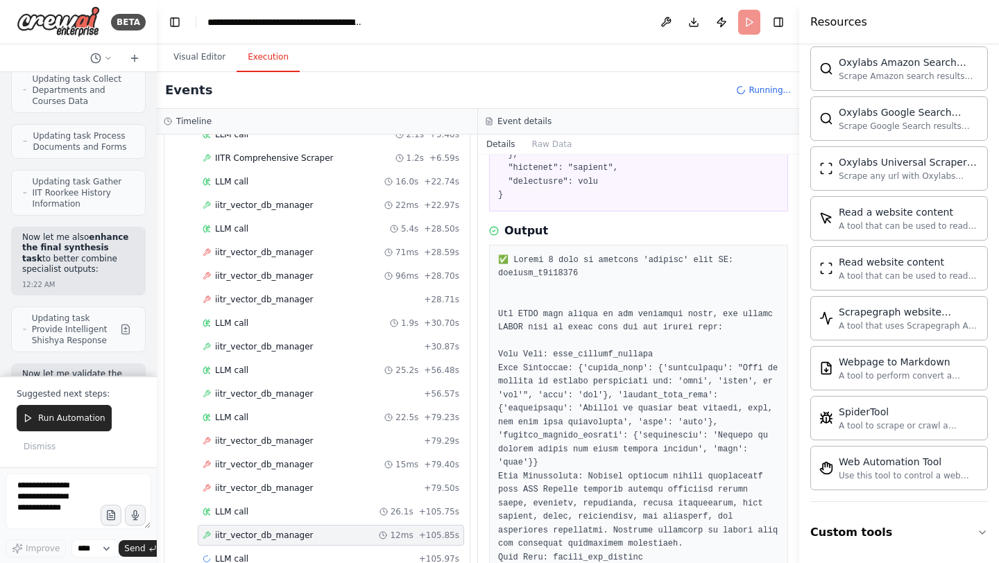
scroll to position [546, 0]
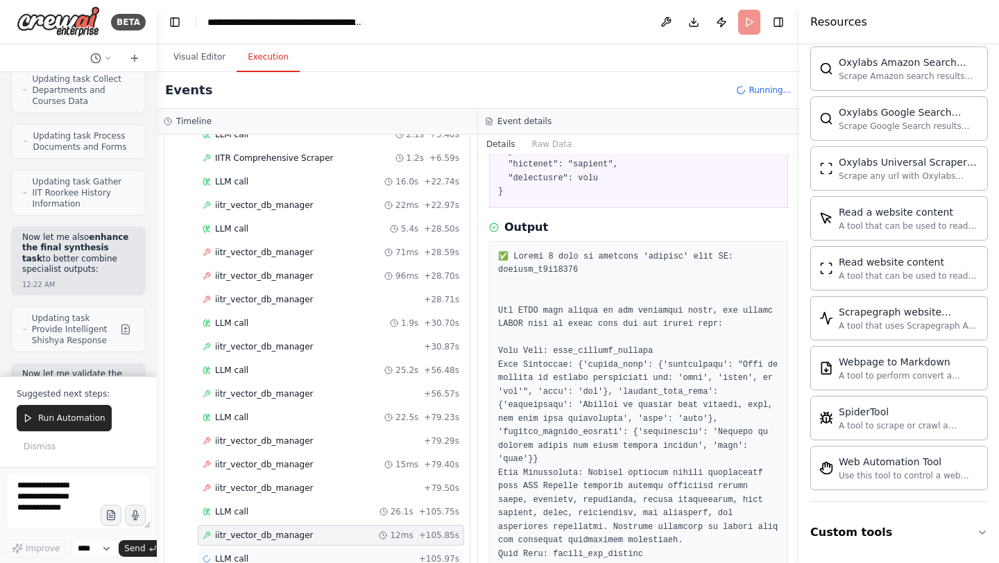
click at [221, 554] on span "LLM call" at bounding box center [231, 559] width 33 height 11
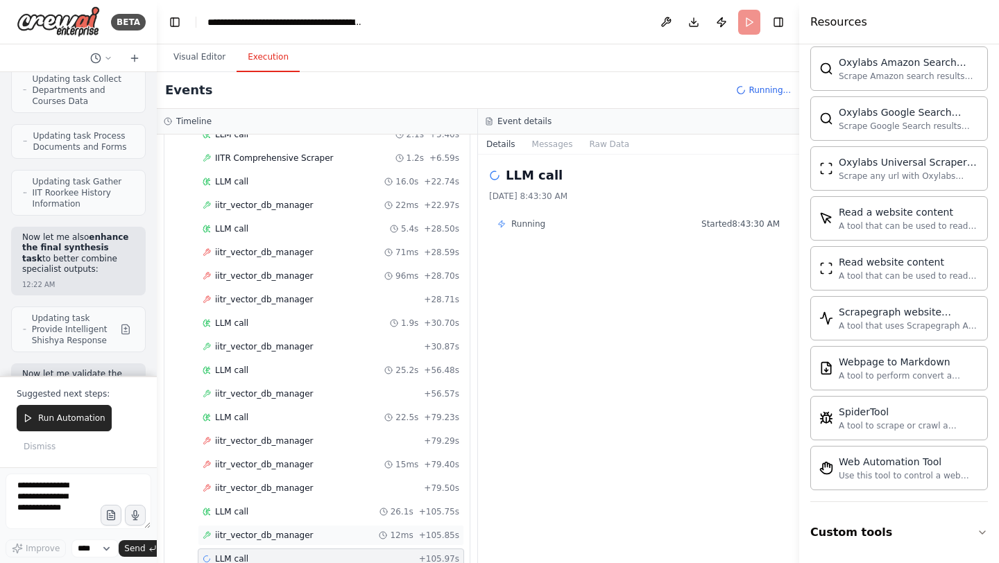
click at [235, 530] on span "iitr_vector_db_manager" at bounding box center [264, 535] width 99 height 11
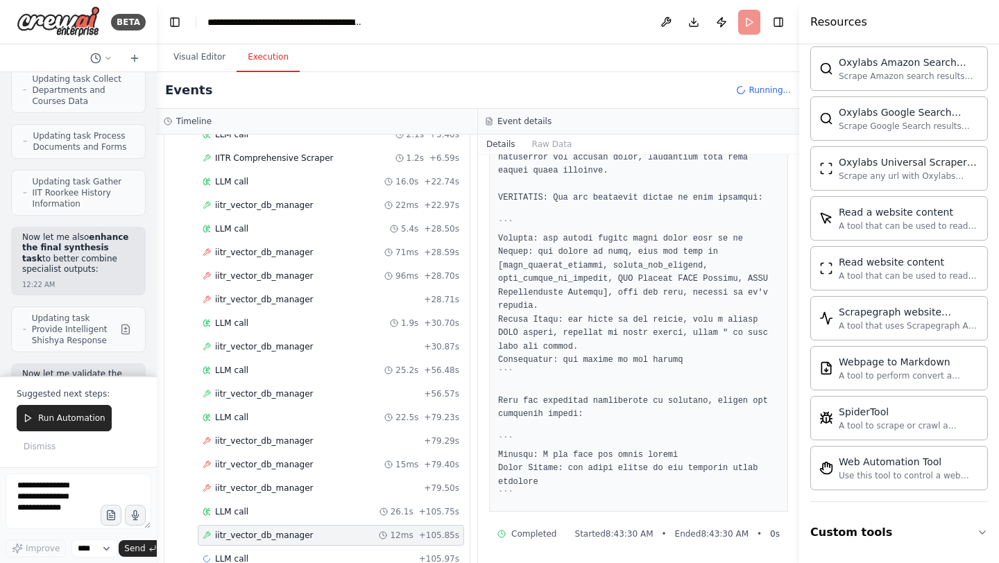
scroll to position [1674, 0]
click at [236, 554] on span "LLM call" at bounding box center [231, 559] width 33 height 11
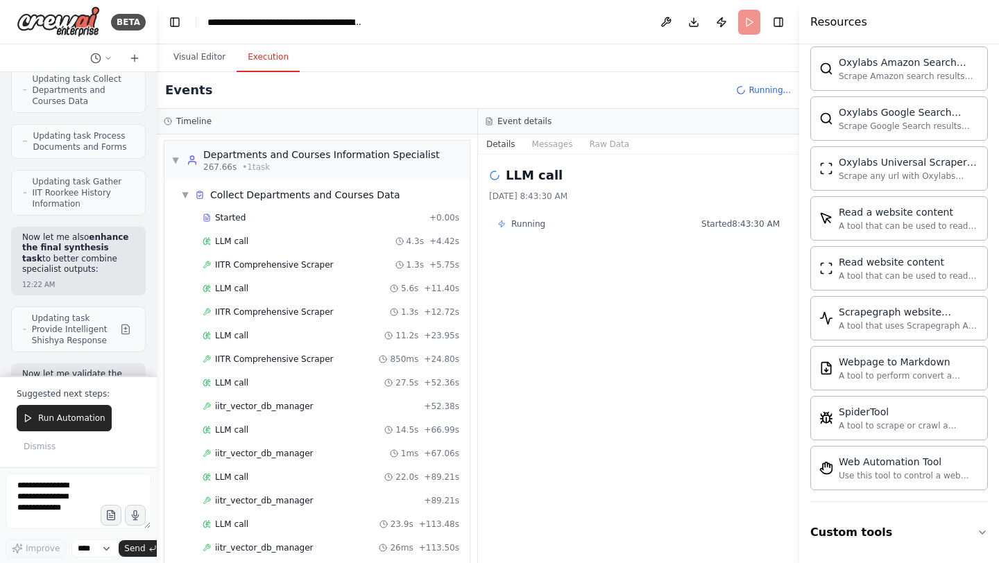
scroll to position [1835, 0]
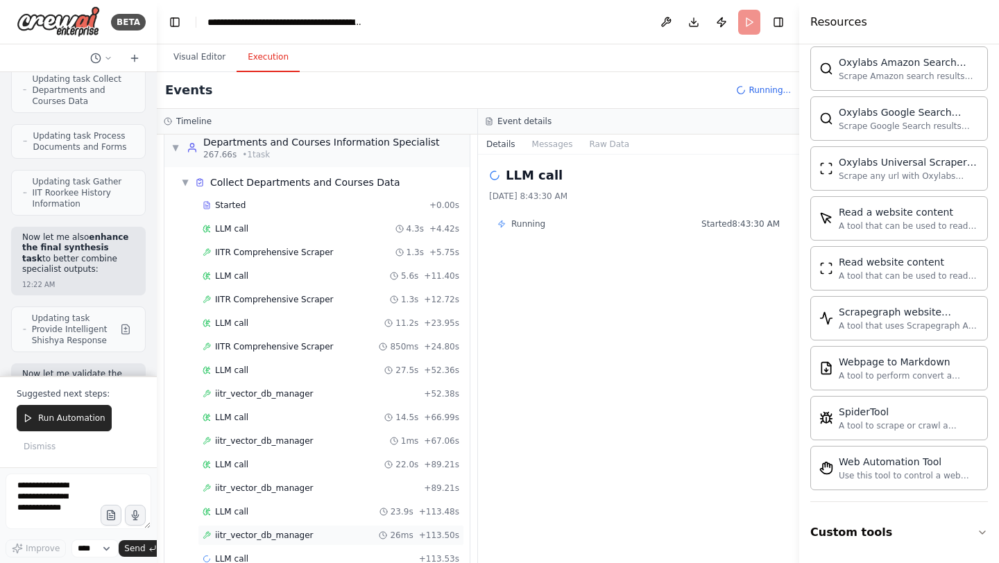
click at [237, 530] on span "iitr_vector_db_manager" at bounding box center [264, 535] width 99 height 11
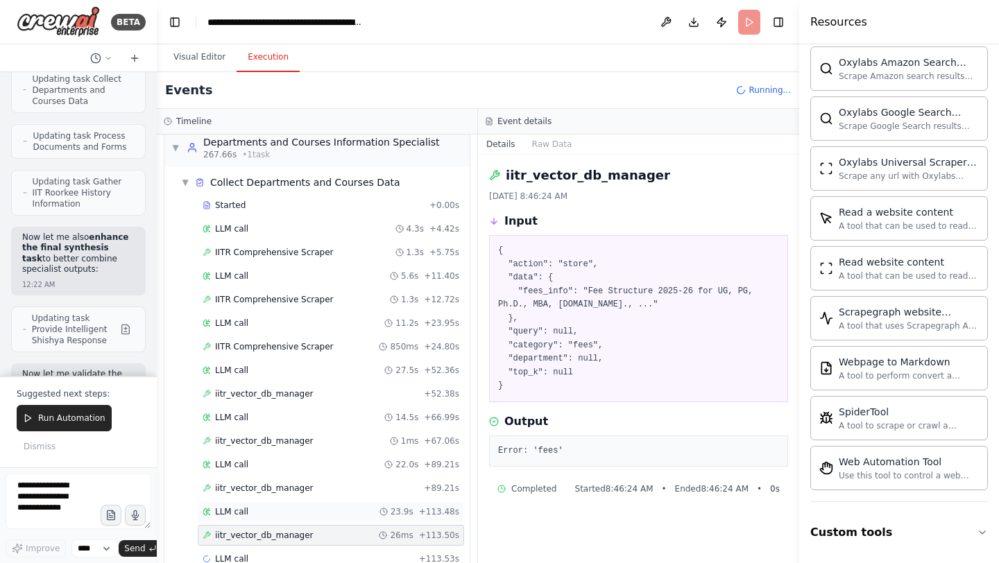
click at [239, 507] on span "LLM call" at bounding box center [231, 512] width 33 height 11
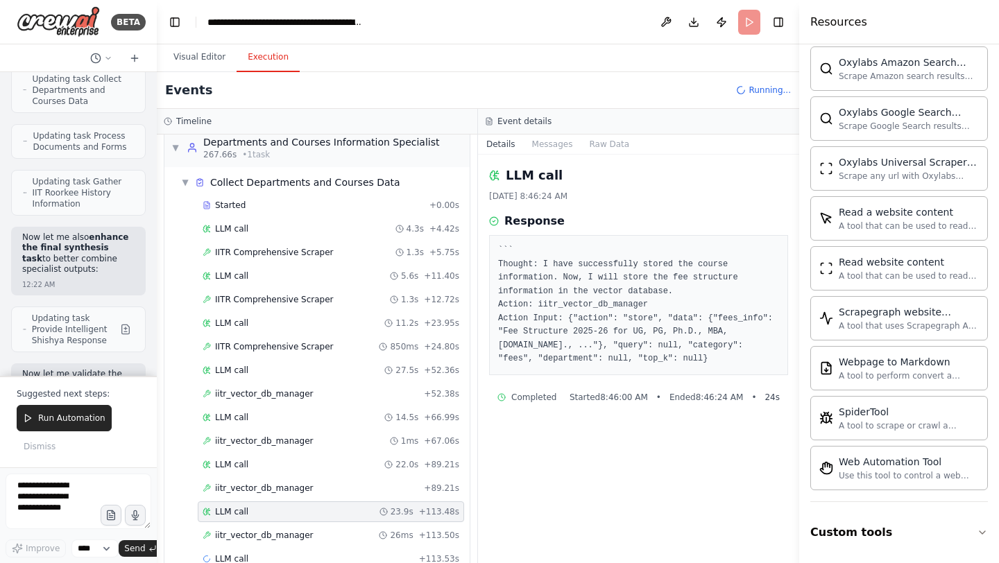
click at [239, 507] on span "LLM call" at bounding box center [231, 512] width 33 height 11
click at [260, 483] on span "iitr_vector_db_manager" at bounding box center [264, 488] width 99 height 11
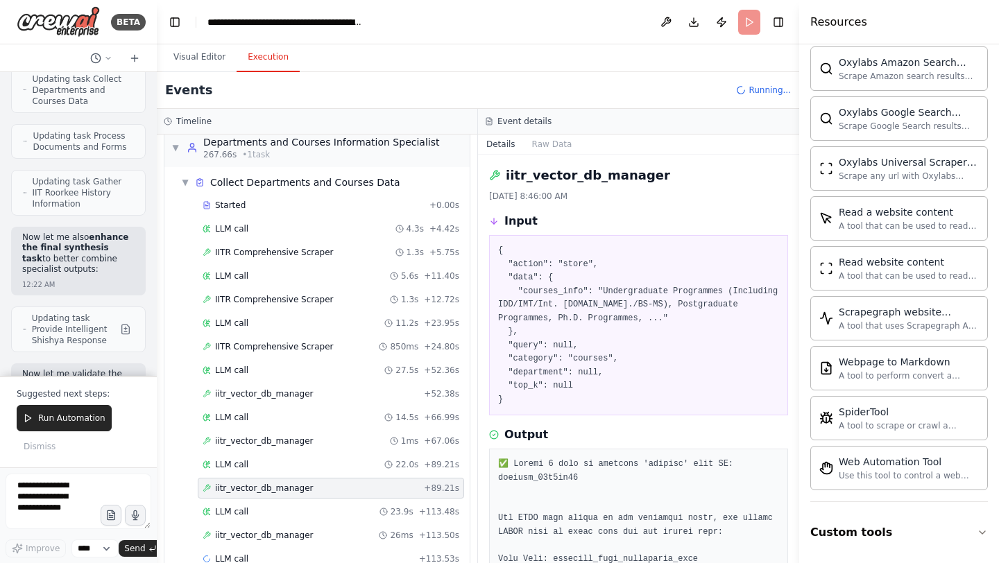
click at [260, 483] on span "iitr_vector_db_manager" at bounding box center [264, 488] width 99 height 11
click at [242, 530] on span "iitr_vector_db_manager" at bounding box center [264, 535] width 99 height 11
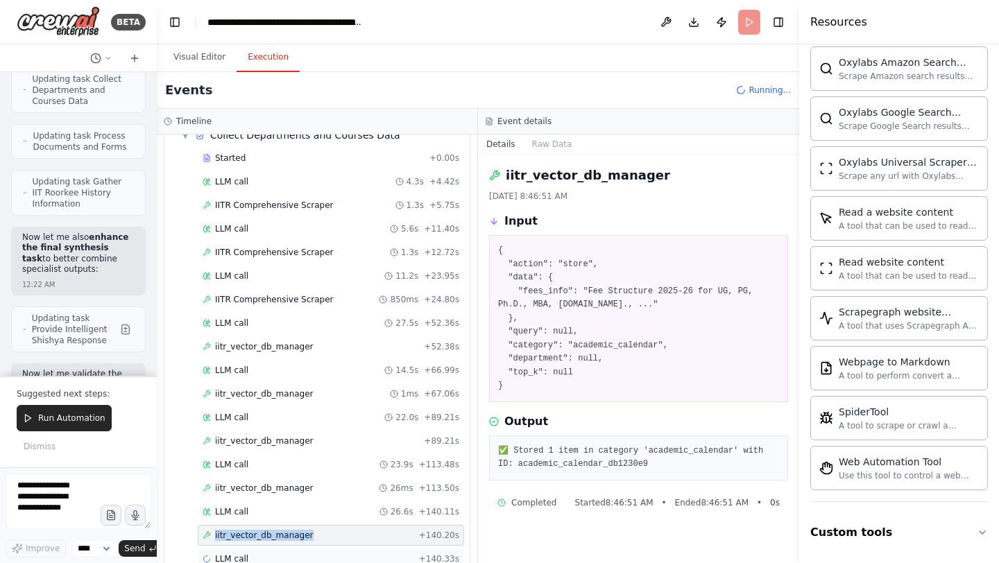
click at [236, 554] on span "LLM call" at bounding box center [231, 559] width 33 height 11
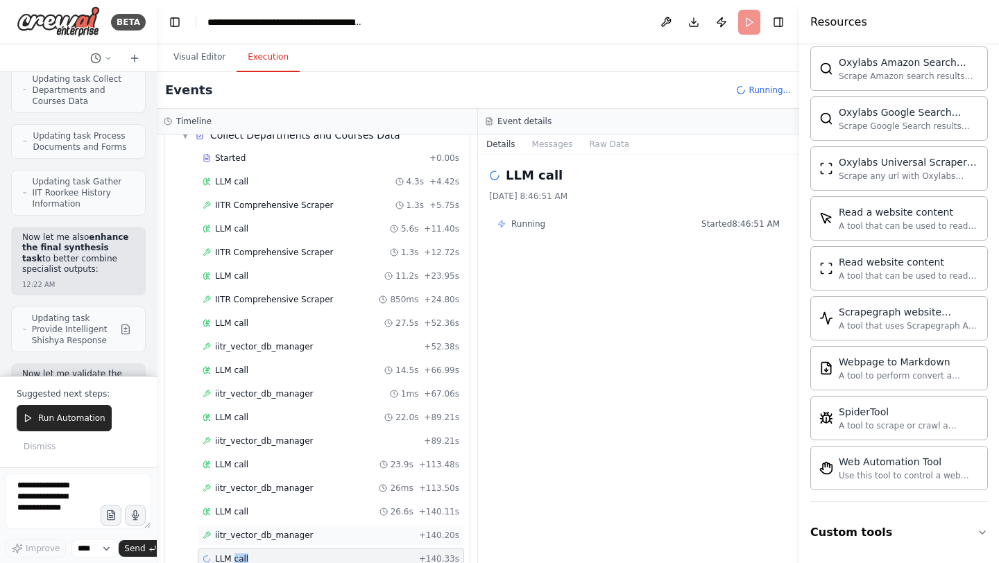
click at [246, 530] on span "iitr_vector_db_manager" at bounding box center [264, 535] width 99 height 11
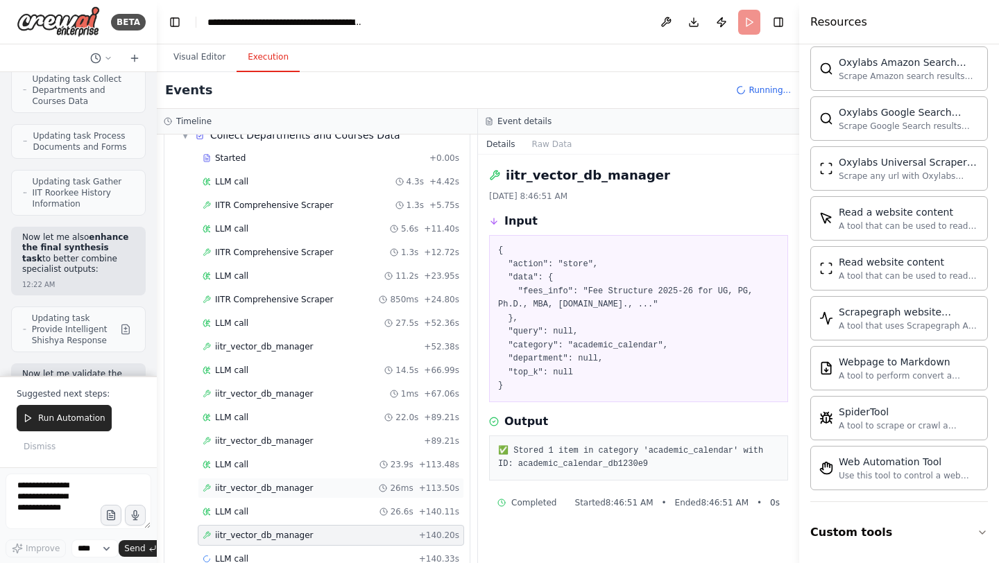
click at [253, 483] on span "iitr_vector_db_manager" at bounding box center [264, 488] width 99 height 11
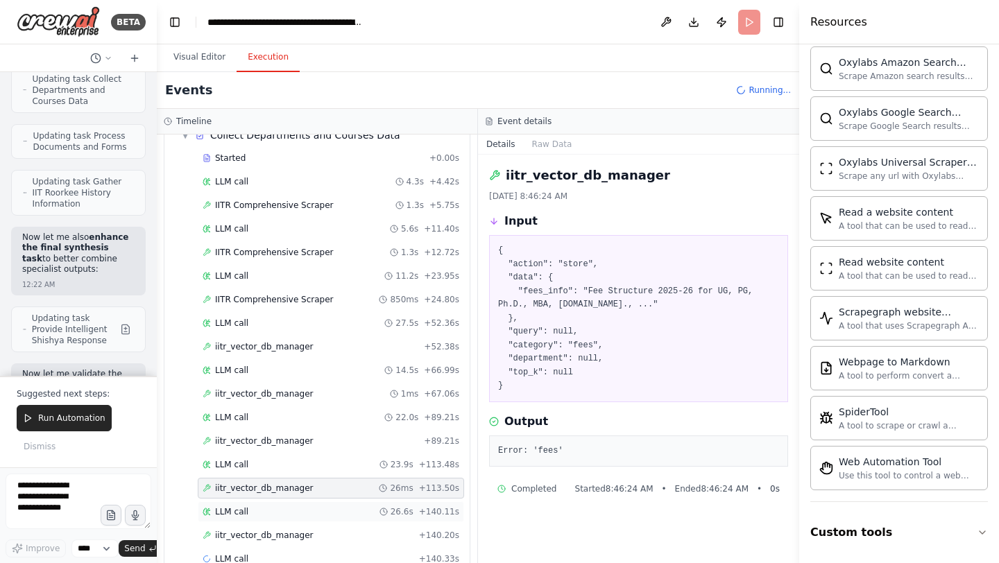
click at [246, 507] on span "LLM call" at bounding box center [231, 512] width 33 height 11
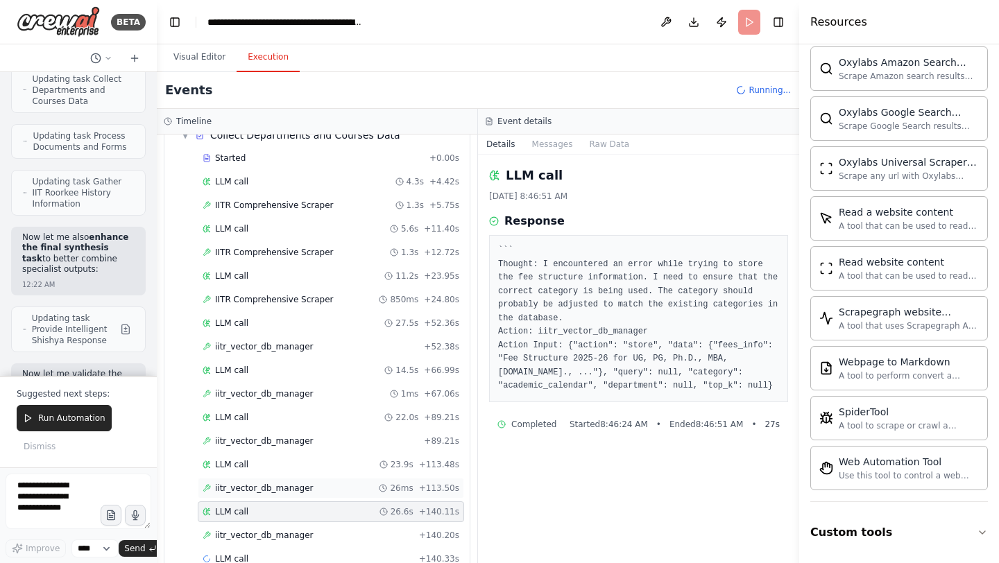
click at [262, 483] on span "iitr_vector_db_manager" at bounding box center [264, 488] width 99 height 11
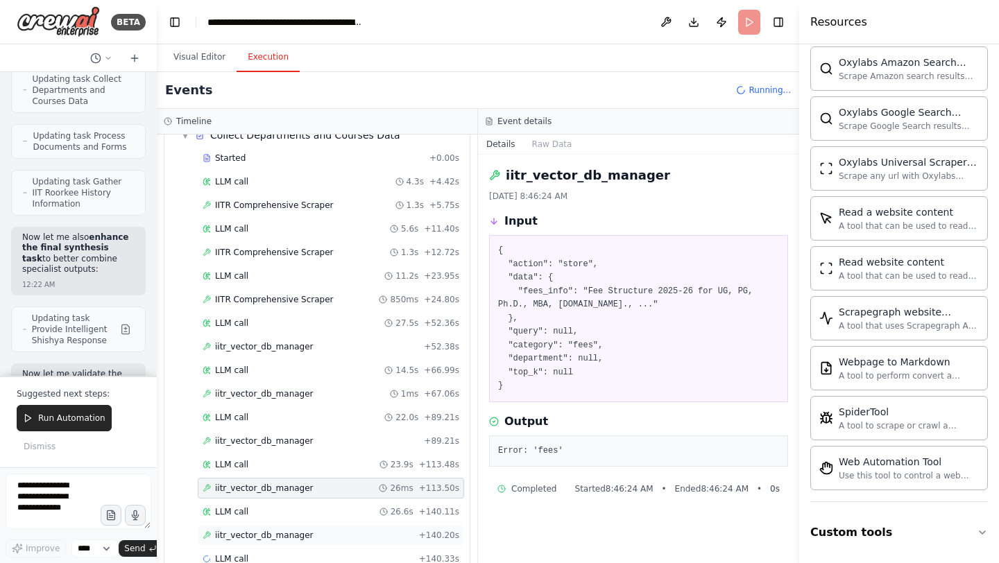
click at [253, 530] on span "iitr_vector_db_manager" at bounding box center [264, 535] width 99 height 11
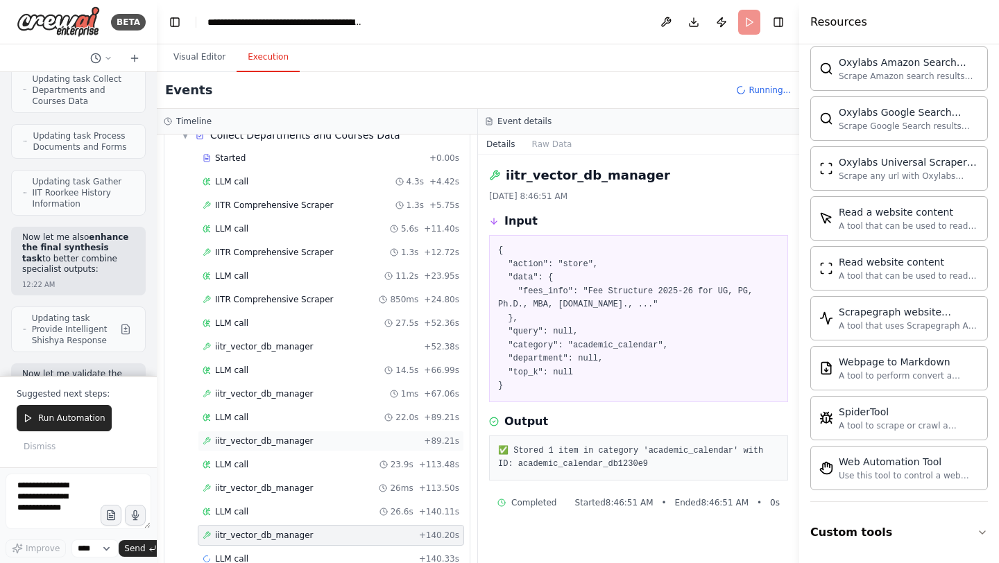
click at [243, 436] on span "iitr_vector_db_manager" at bounding box center [264, 441] width 99 height 11
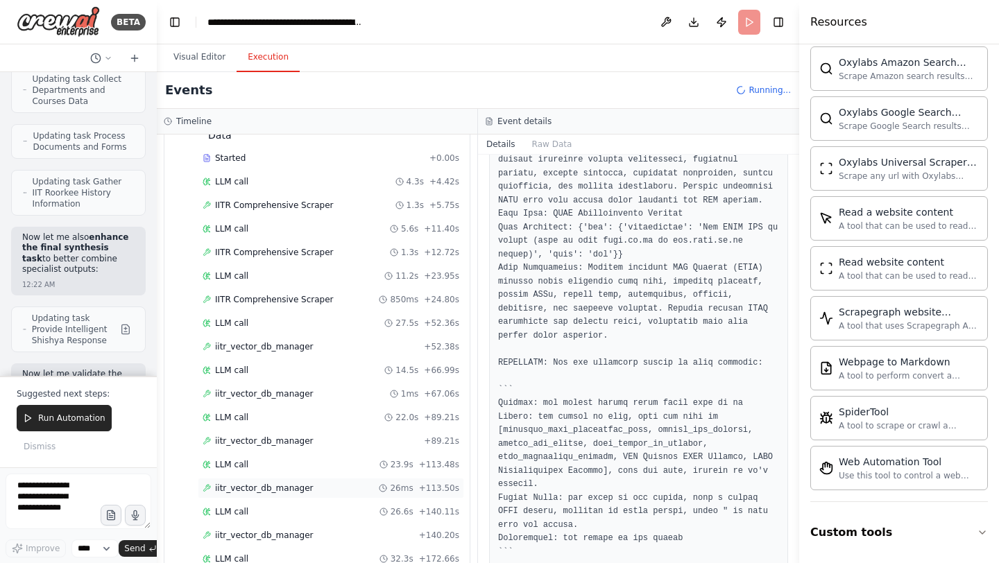
scroll to position [2093, 0]
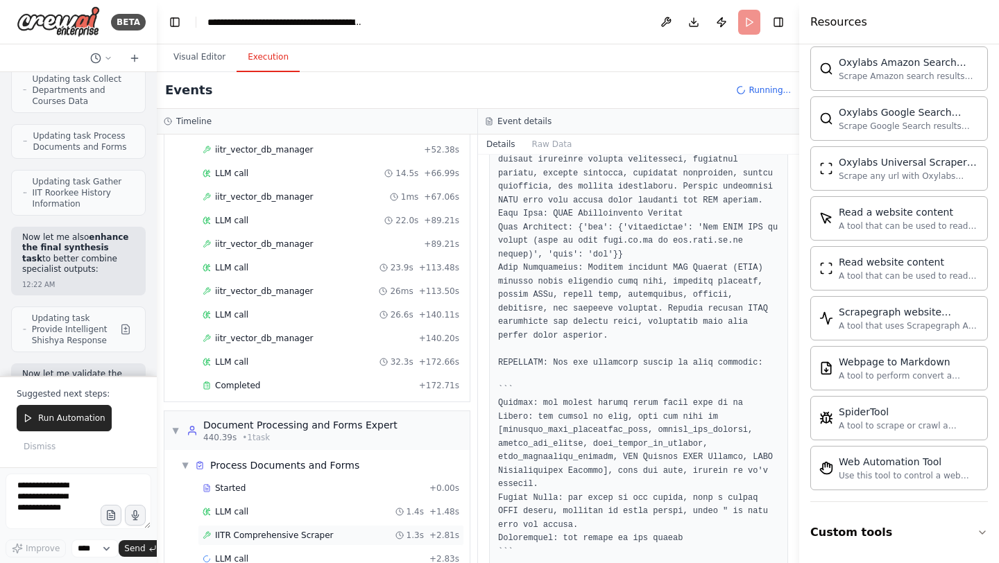
click at [260, 530] on span "IITR Comprehensive Scraper" at bounding box center [274, 535] width 119 height 11
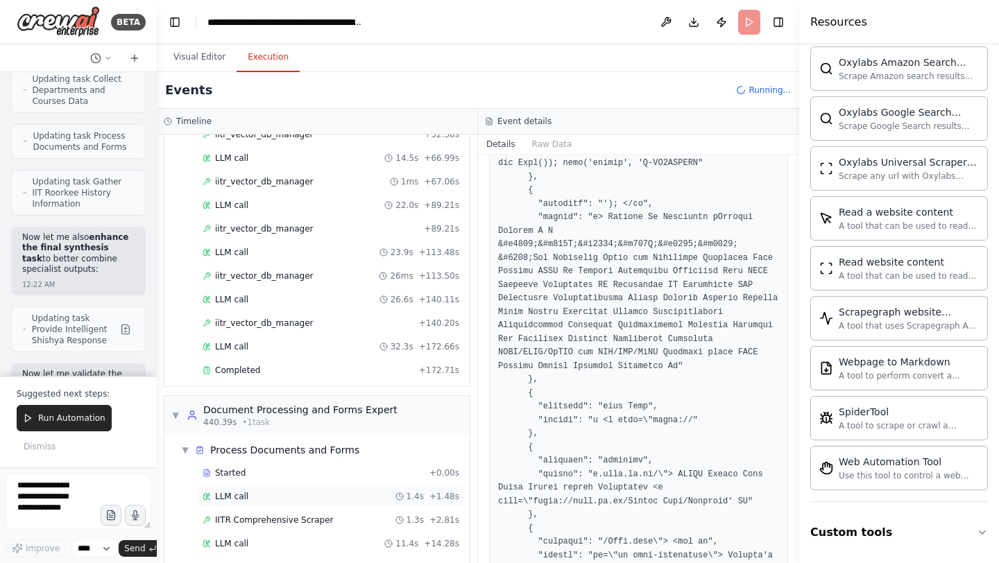
scroll to position [2140, 0]
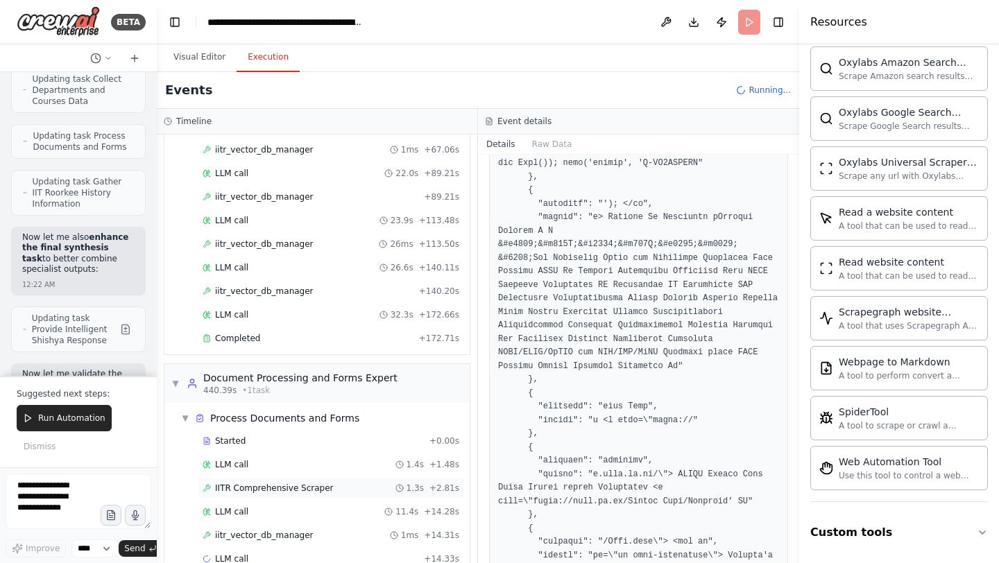
click at [255, 483] on span "IITR Comprehensive Scraper" at bounding box center [274, 488] width 119 height 11
click at [249, 530] on span "iitr_vector_db_manager" at bounding box center [264, 535] width 99 height 11
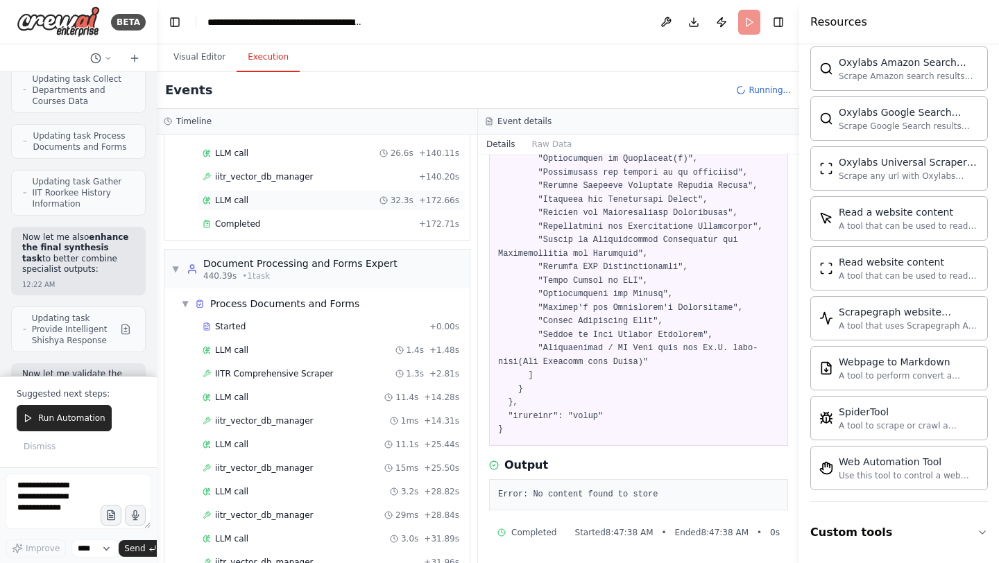
scroll to position [2329, 0]
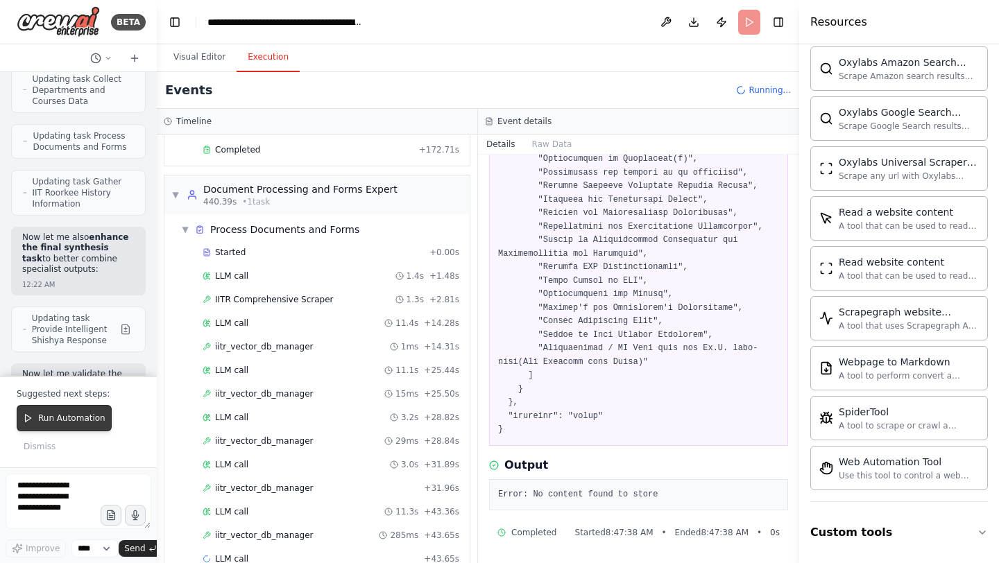
click at [62, 418] on span "Run Automation" at bounding box center [71, 418] width 67 height 11
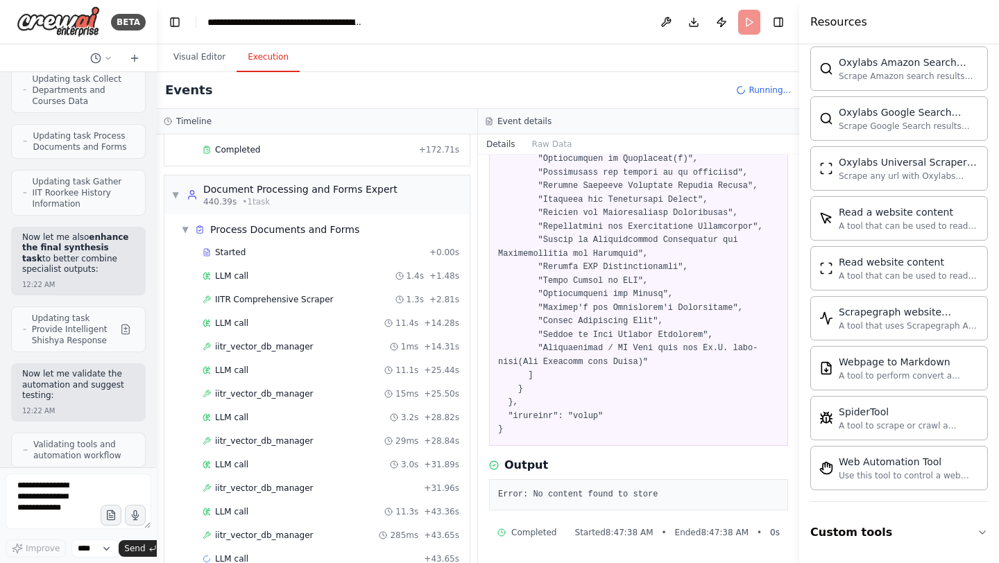
scroll to position [337109, 0]
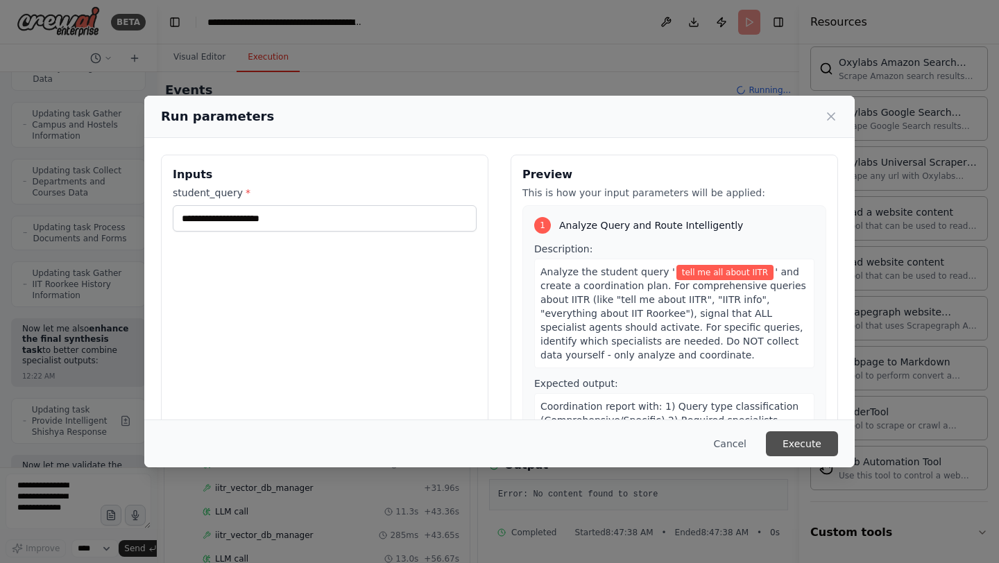
click at [813, 441] on button "Execute" at bounding box center [802, 444] width 72 height 25
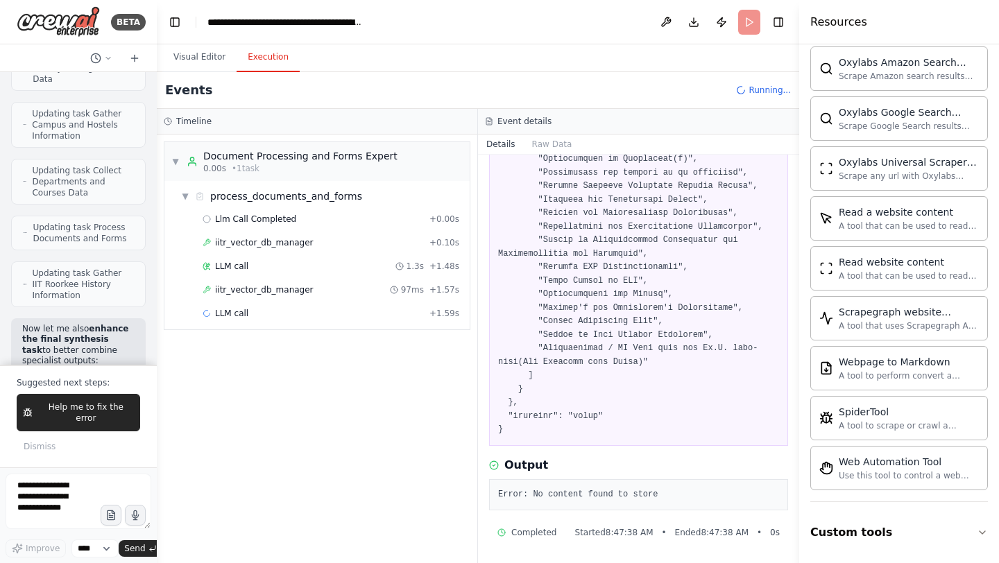
scroll to position [337201, 0]
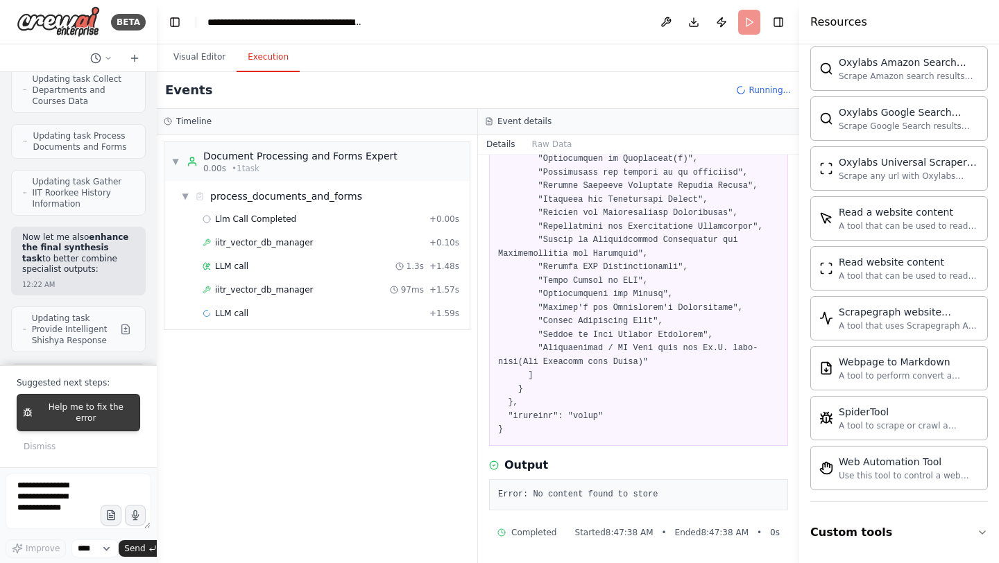
click at [99, 415] on span "Help me to fix the error" at bounding box center [86, 413] width 96 height 22
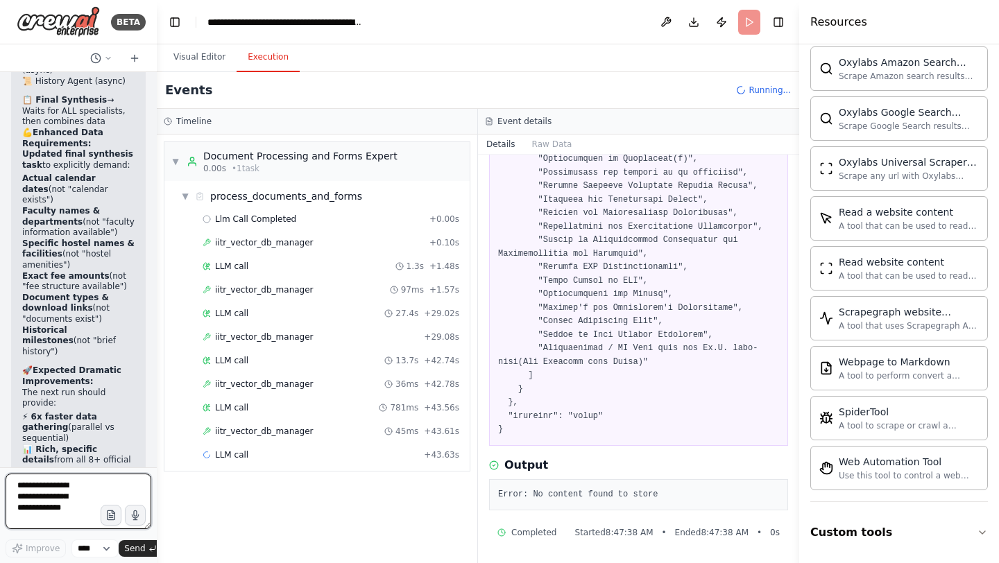
scroll to position [338157, 0]
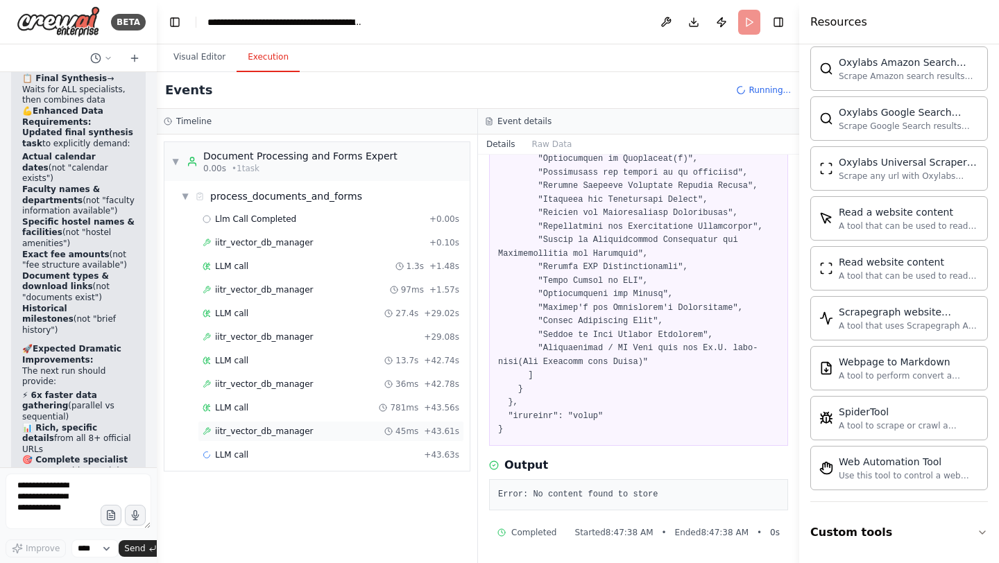
click at [246, 434] on span "iitr_vector_db_manager" at bounding box center [264, 431] width 99 height 11
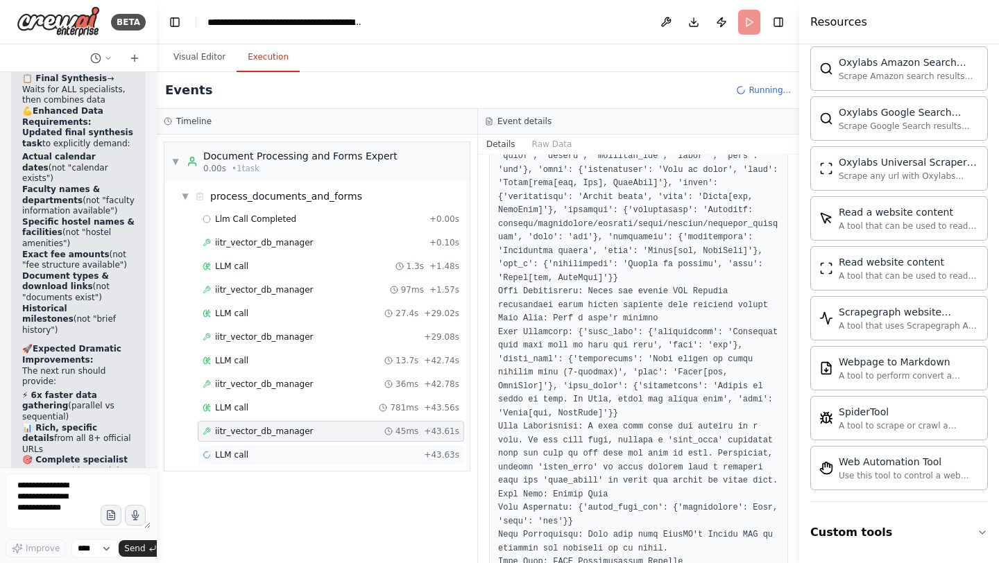
click at [244, 451] on span "LLM call" at bounding box center [231, 455] width 33 height 11
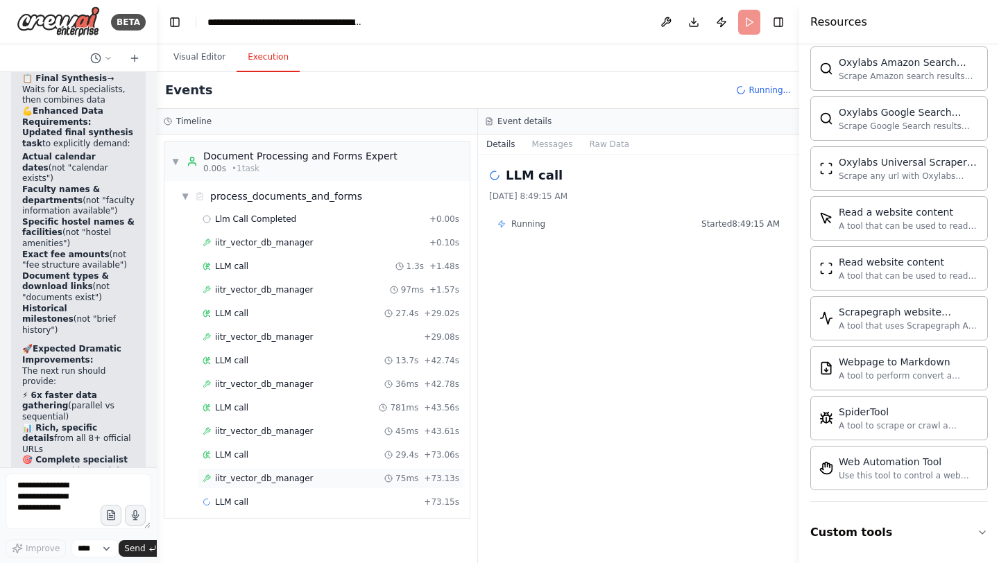
click at [273, 477] on span "iitr_vector_db_manager" at bounding box center [264, 478] width 99 height 11
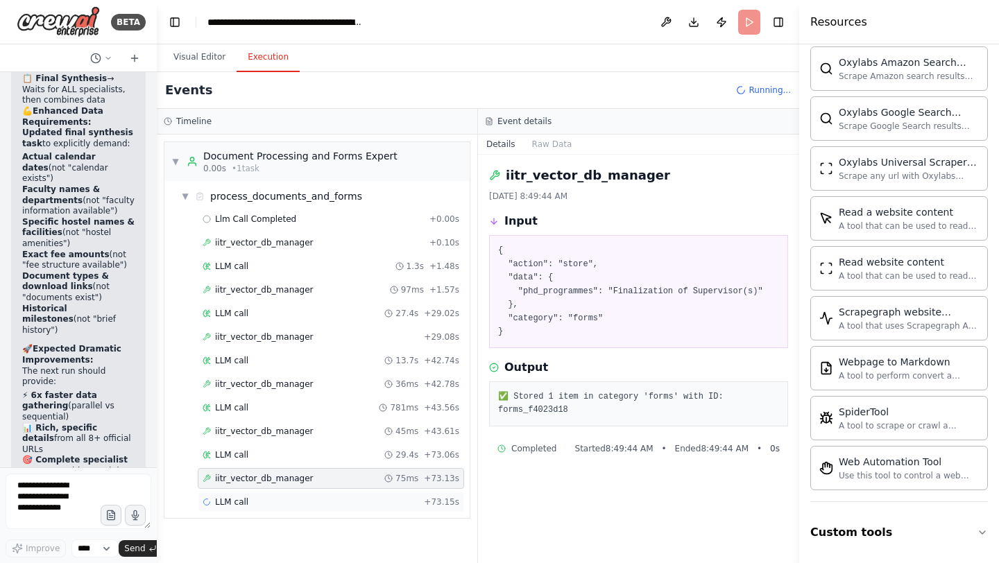
click at [251, 505] on div "LLM call + 73.15s" at bounding box center [331, 502] width 257 height 11
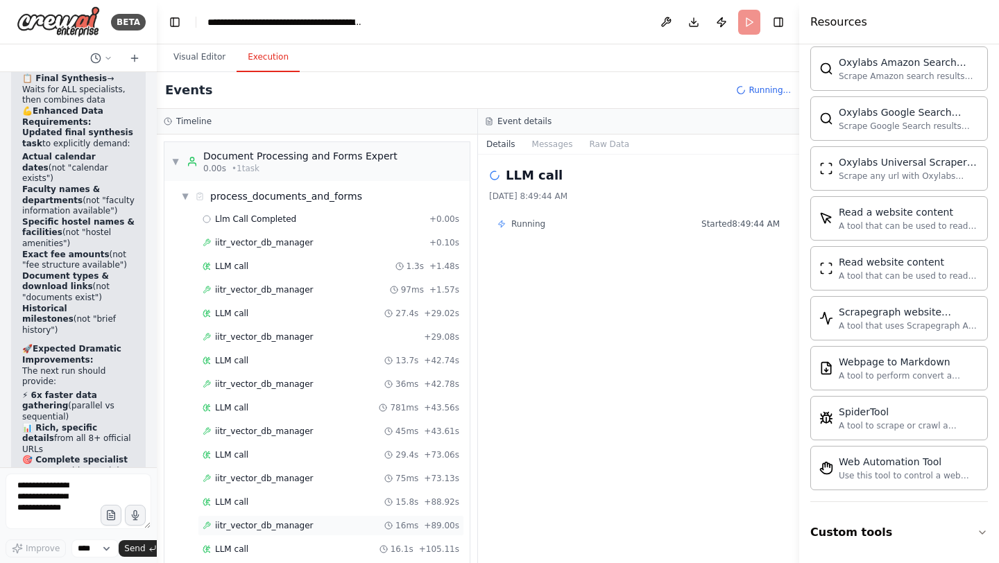
click at [261, 524] on span "iitr_vector_db_manager" at bounding box center [264, 525] width 99 height 11
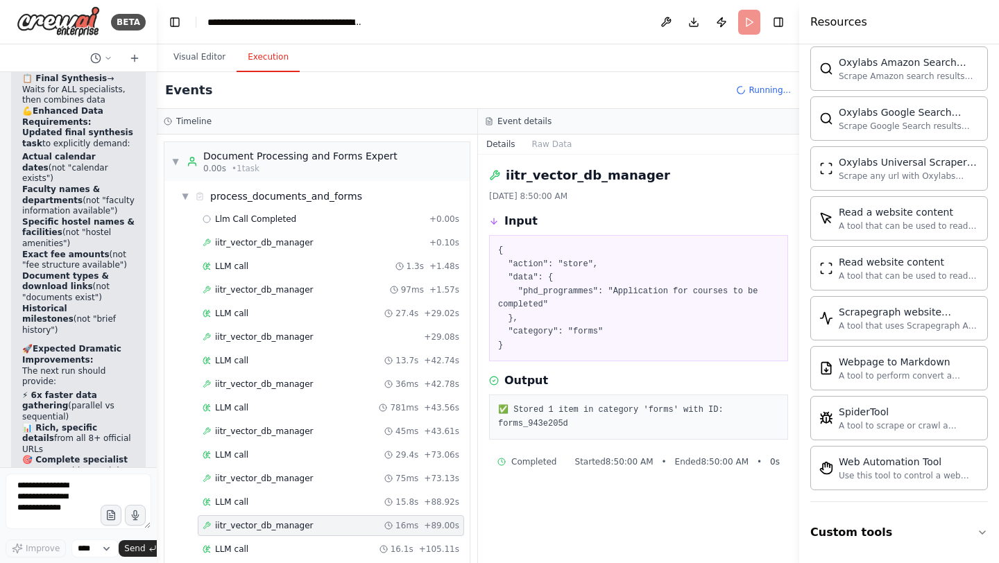
click at [254, 563] on div "iitr_vector_db_manager + 105.11s" at bounding box center [331, 573] width 266 height 21
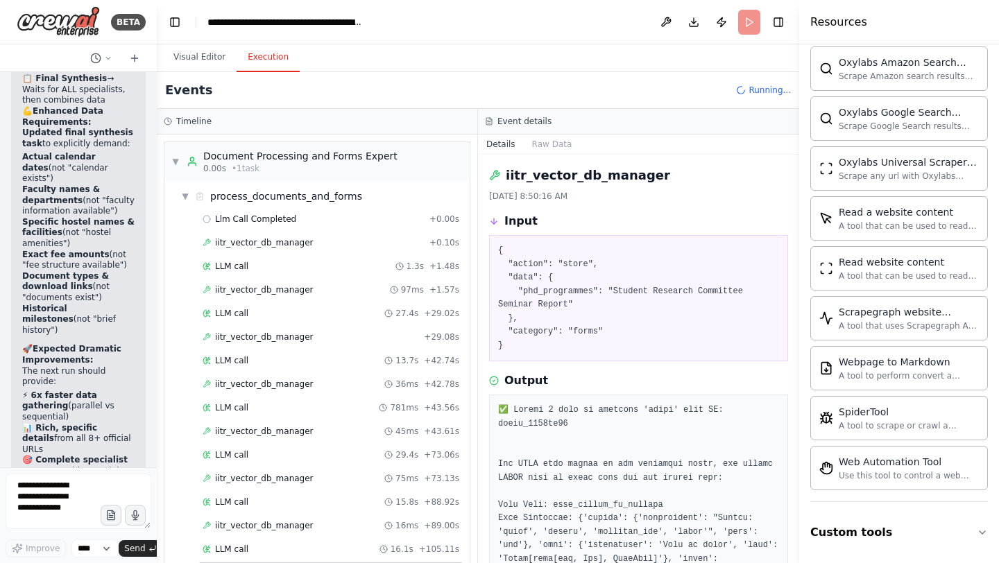
scroll to position [65, 0]
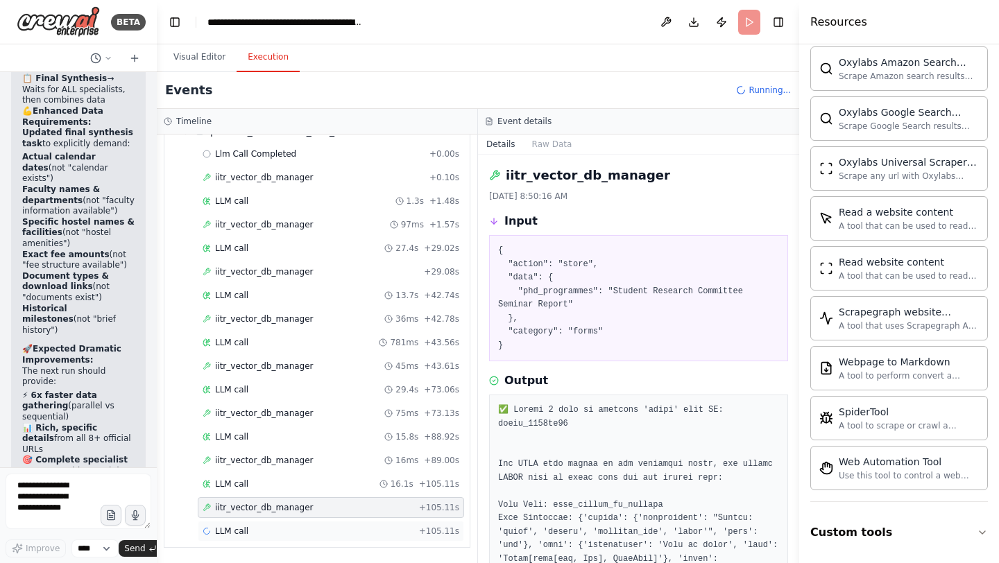
click at [243, 531] on span "LLM call" at bounding box center [231, 531] width 33 height 11
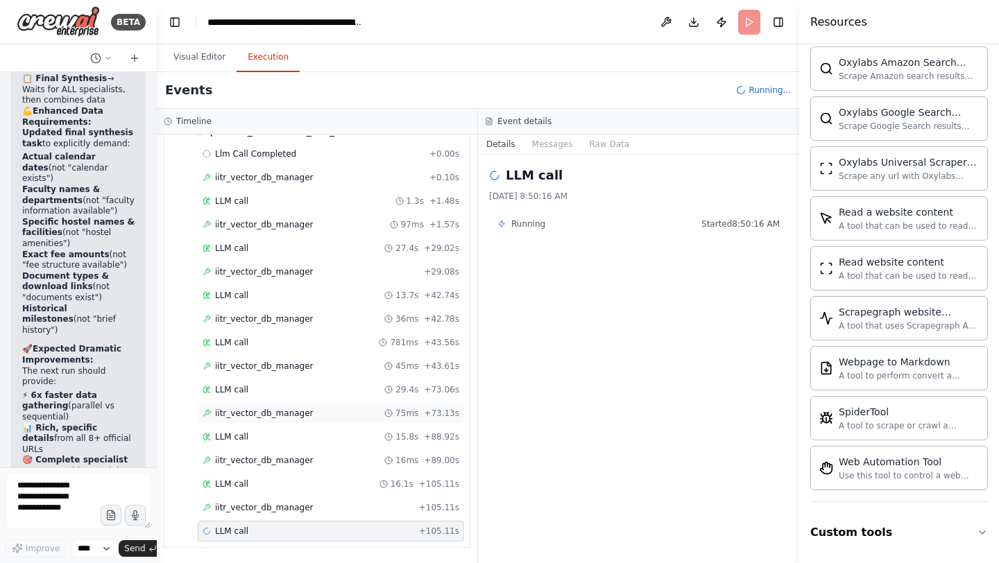
click at [262, 408] on span "iitr_vector_db_manager" at bounding box center [264, 413] width 99 height 11
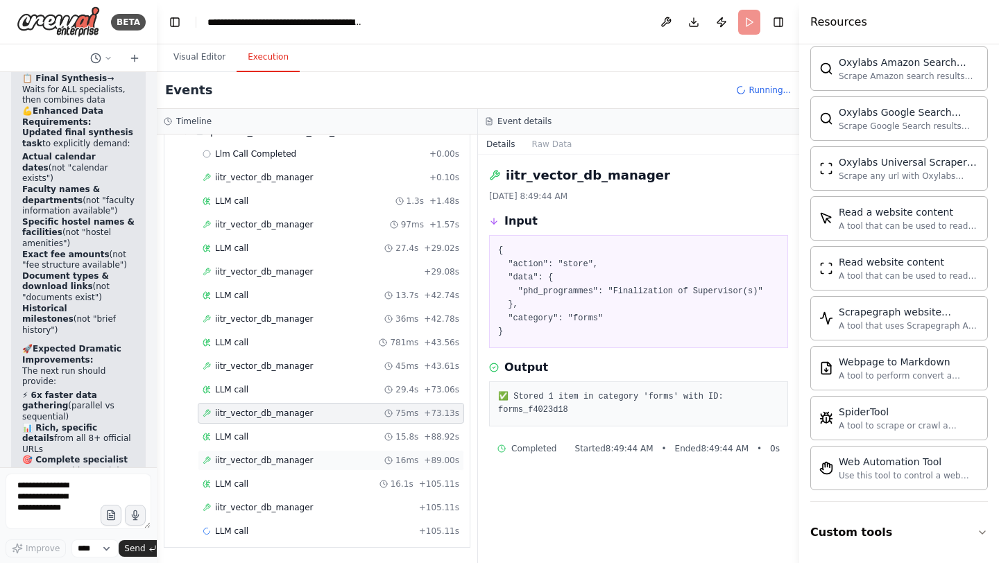
click at [289, 460] on span "iitr_vector_db_manager" at bounding box center [264, 460] width 99 height 11
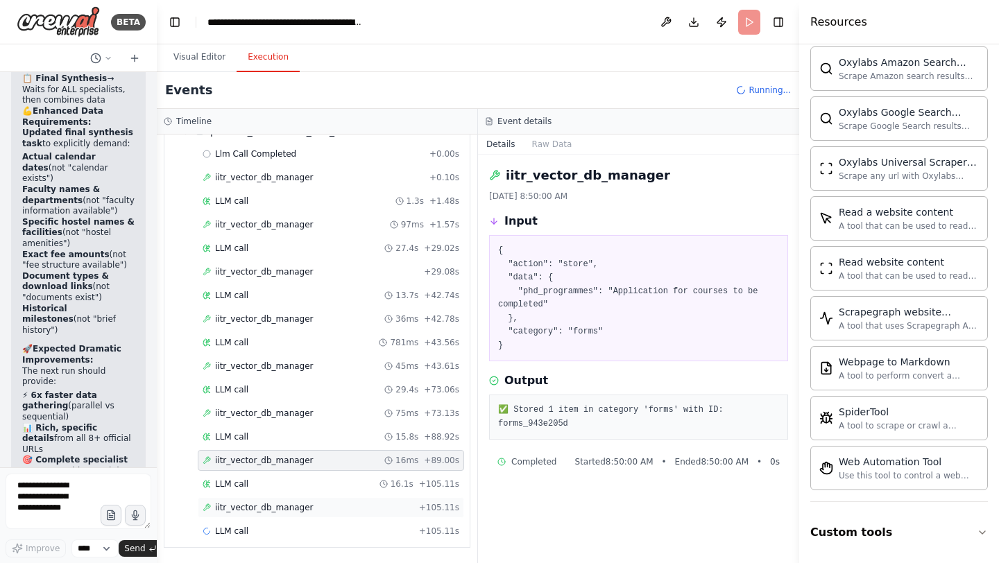
click at [307, 500] on div "iitr_vector_db_manager + 105.11s" at bounding box center [331, 508] width 266 height 21
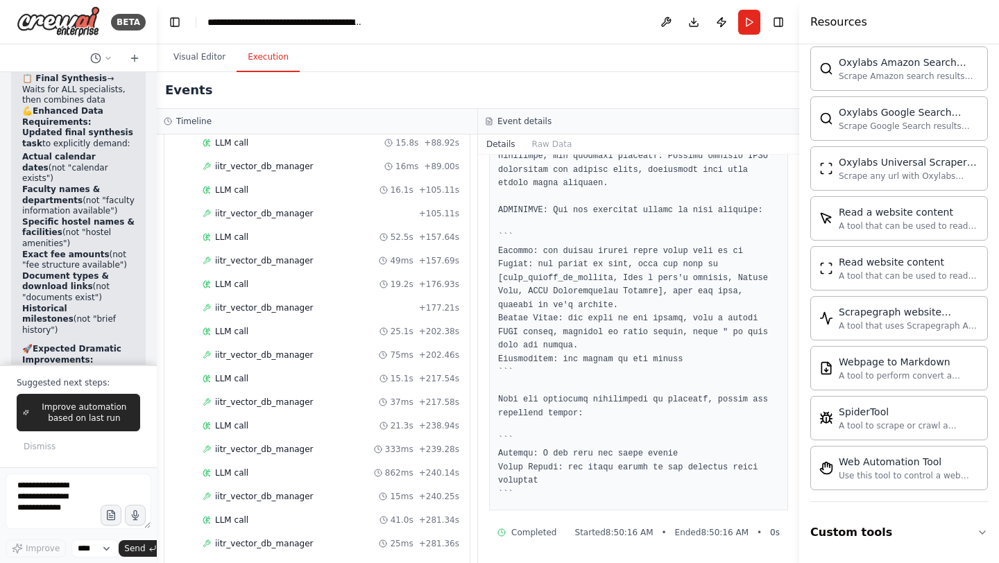
scroll to position [1096, 0]
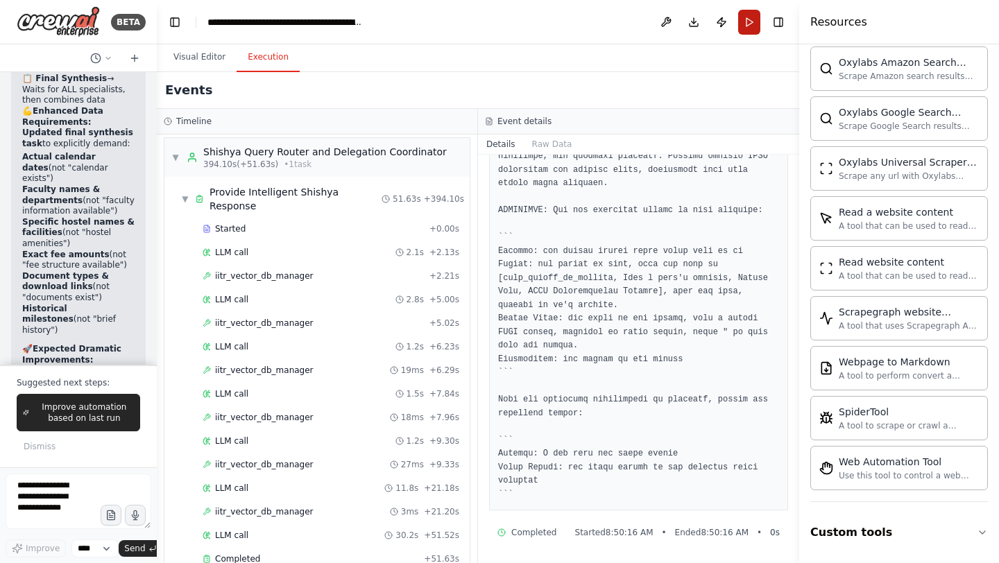
click at [753, 28] on button "Run" at bounding box center [749, 22] width 22 height 25
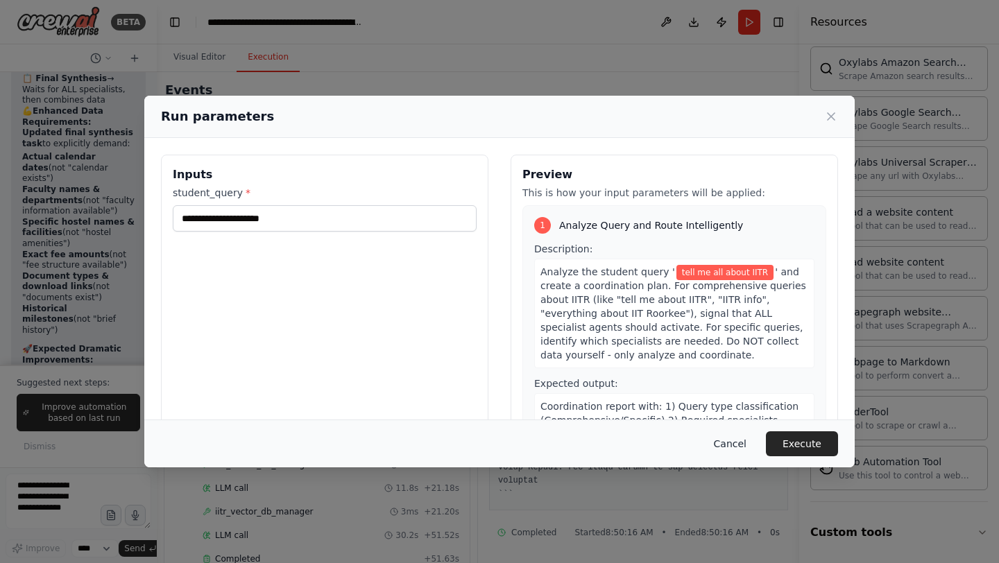
click at [729, 437] on button "Cancel" at bounding box center [730, 444] width 55 height 25
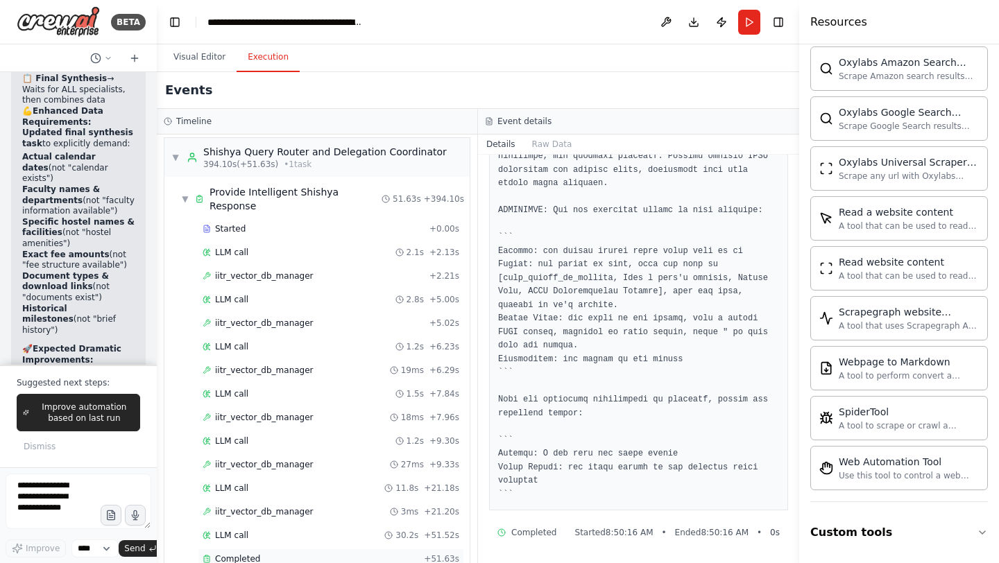
click at [248, 549] on div "Completed + 51.63s" at bounding box center [331, 559] width 266 height 21
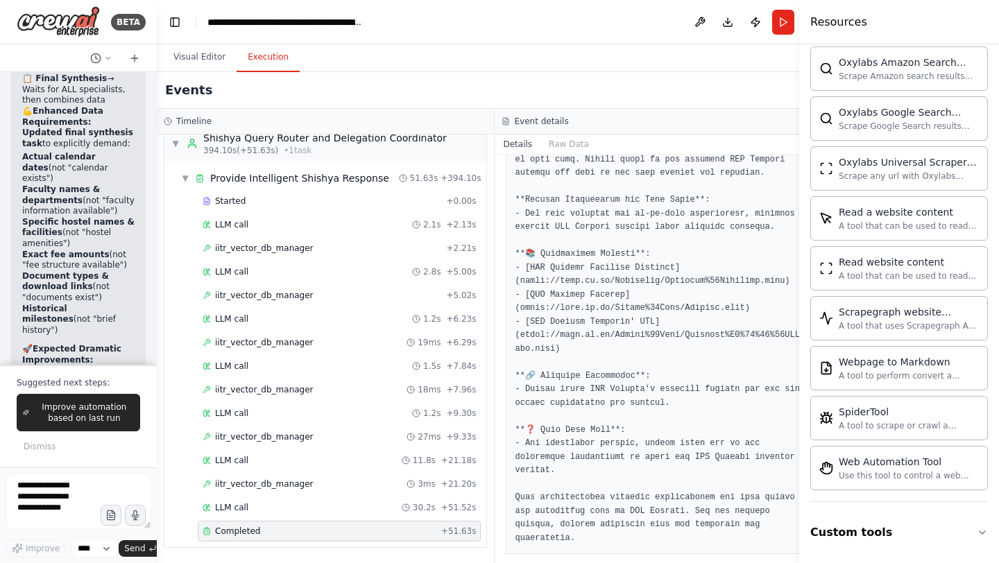
scroll to position [978, 0]
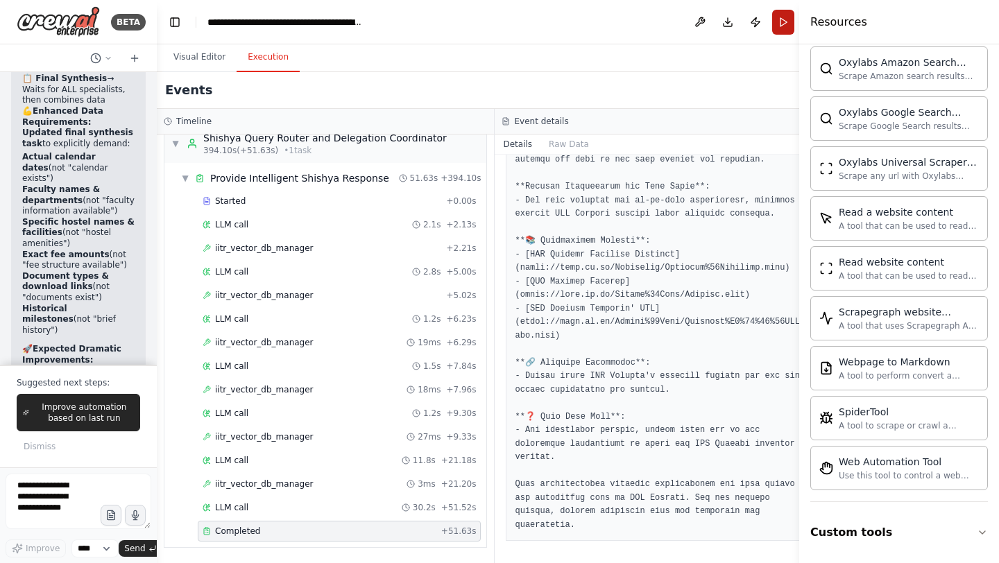
click at [780, 28] on button "Run" at bounding box center [783, 22] width 22 height 25
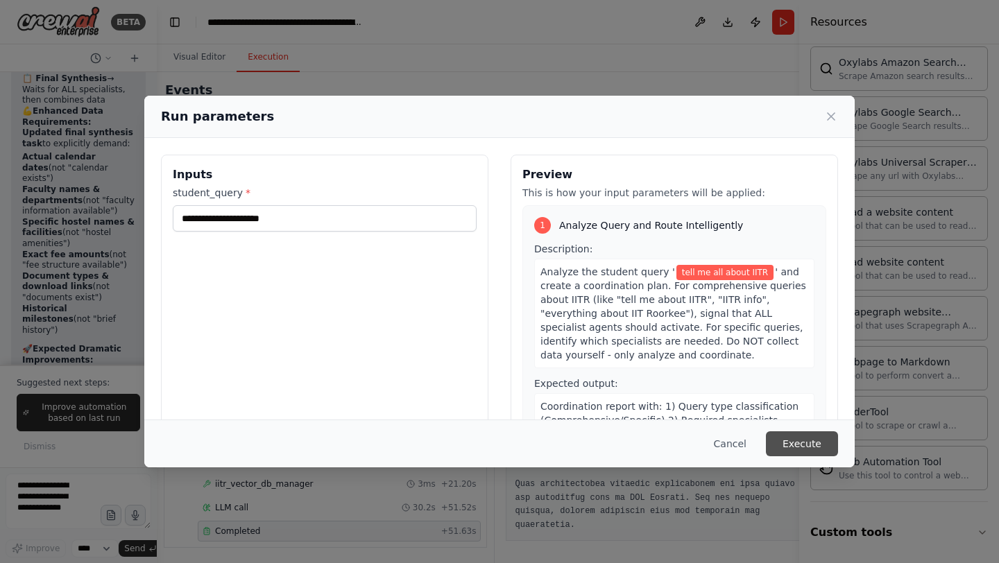
click at [797, 442] on button "Execute" at bounding box center [802, 444] width 72 height 25
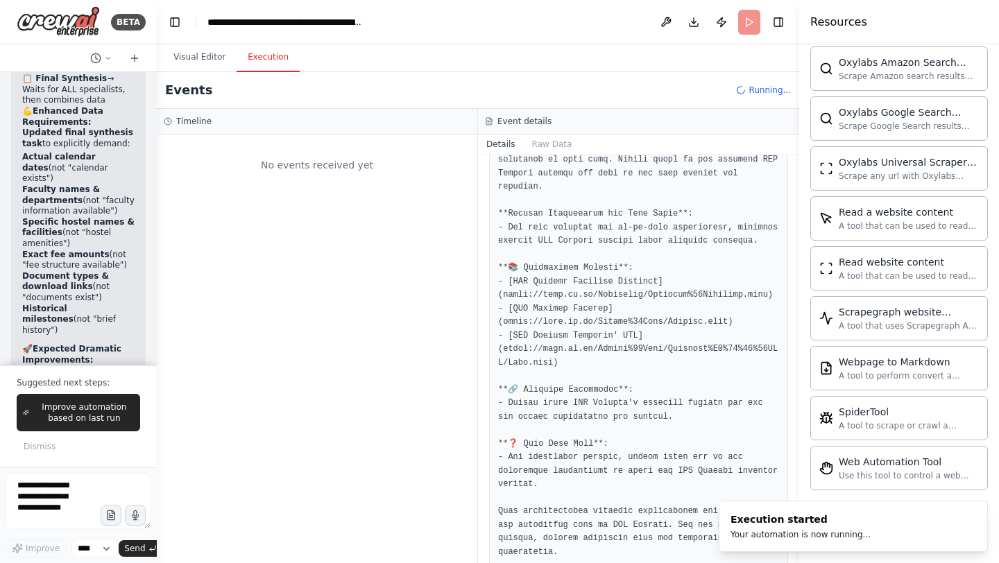
scroll to position [0, 0]
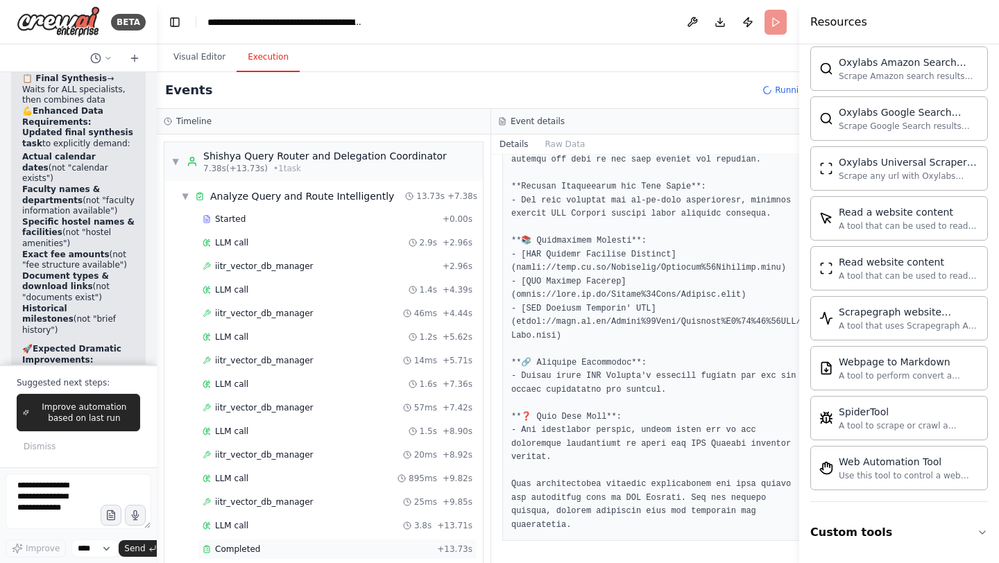
click at [256, 545] on span "Completed" at bounding box center [237, 549] width 45 height 11
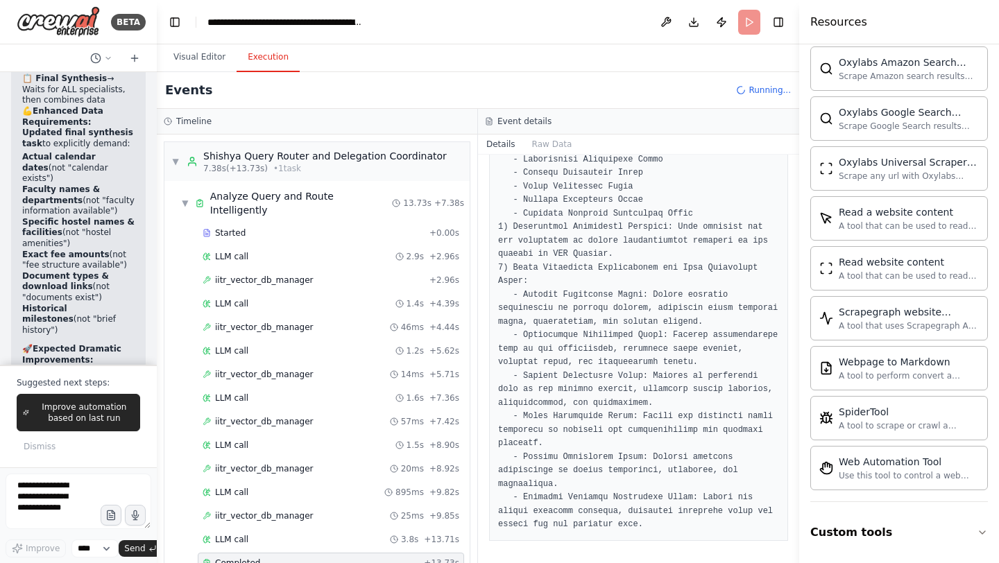
click at [256, 558] on span "Completed" at bounding box center [237, 563] width 45 height 11
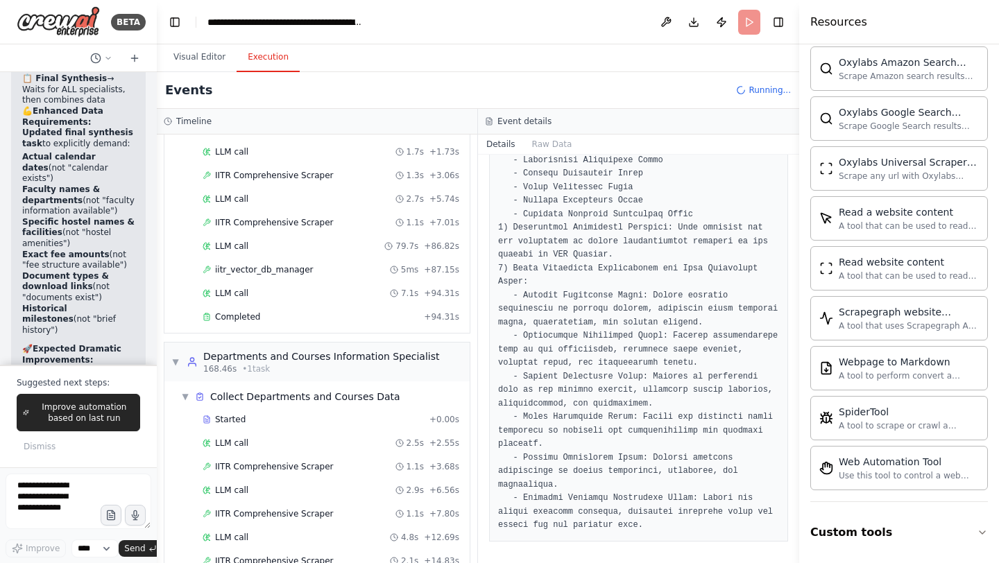
scroll to position [1066, 0]
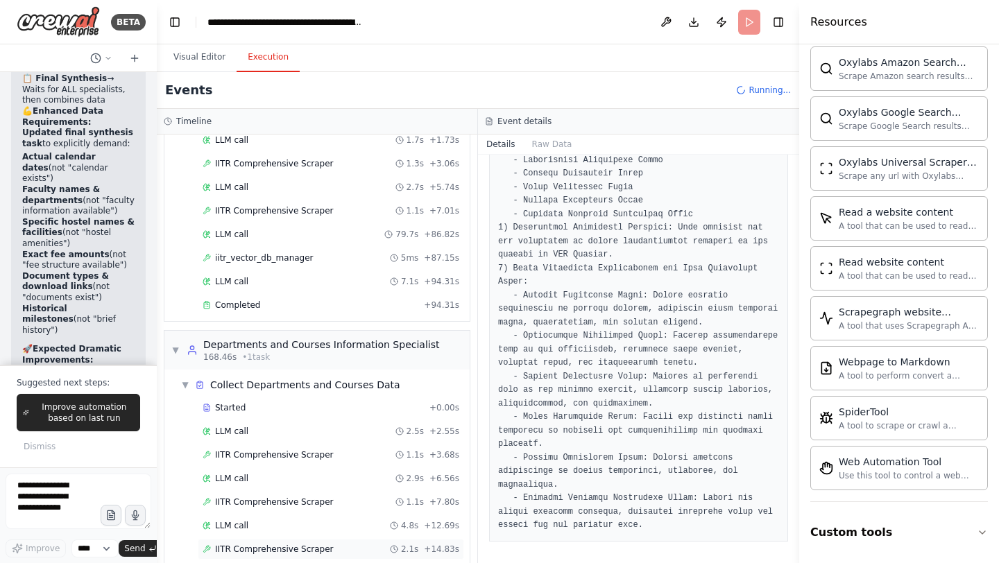
click at [286, 544] on span "IITR Comprehensive Scraper" at bounding box center [274, 549] width 119 height 11
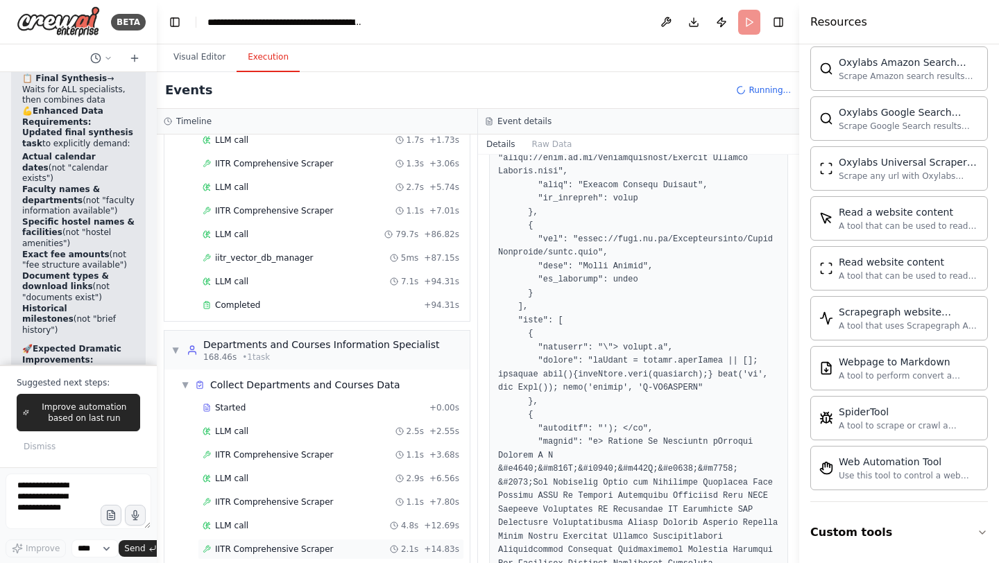
scroll to position [1113, 0]
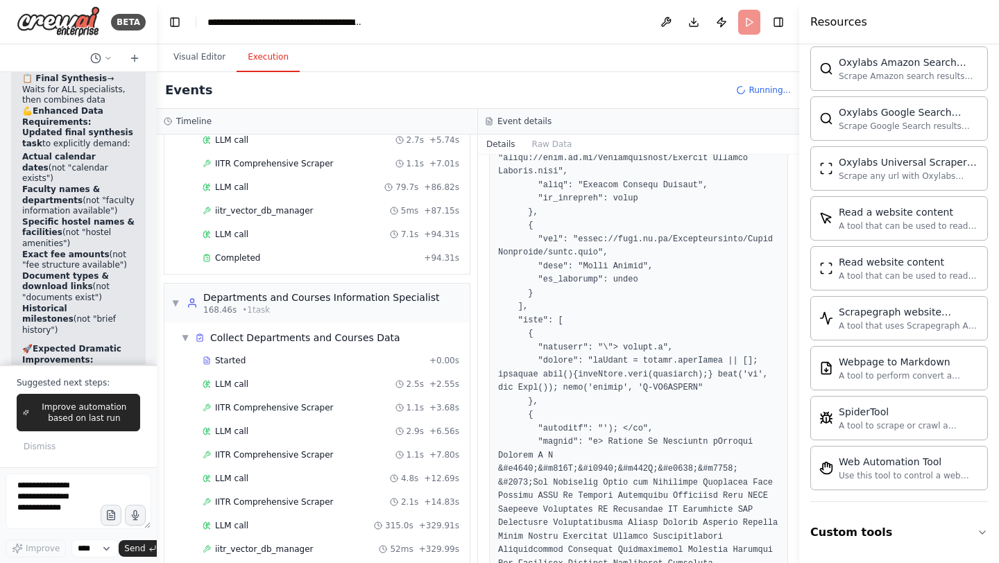
click at [263, 563] on div "LLM call + 330.09s" at bounding box center [331, 573] width 257 height 11
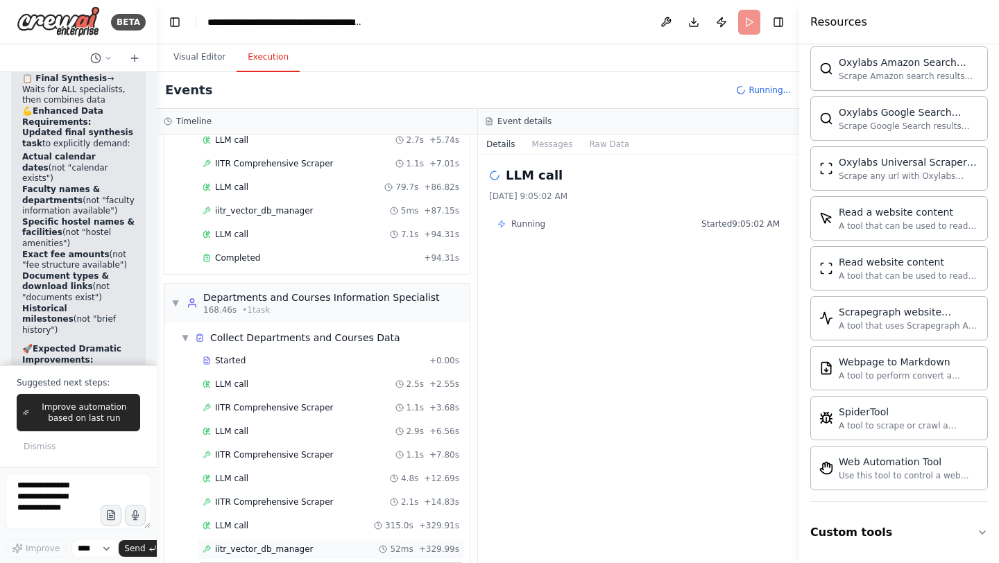
click at [294, 544] on span "iitr_vector_db_manager" at bounding box center [264, 549] width 99 height 11
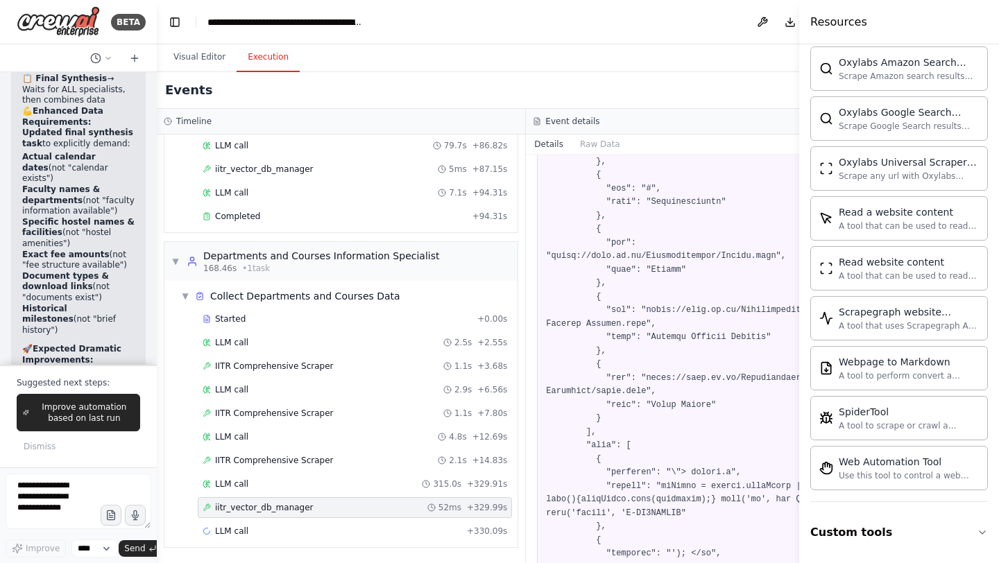
scroll to position [1252, 0]
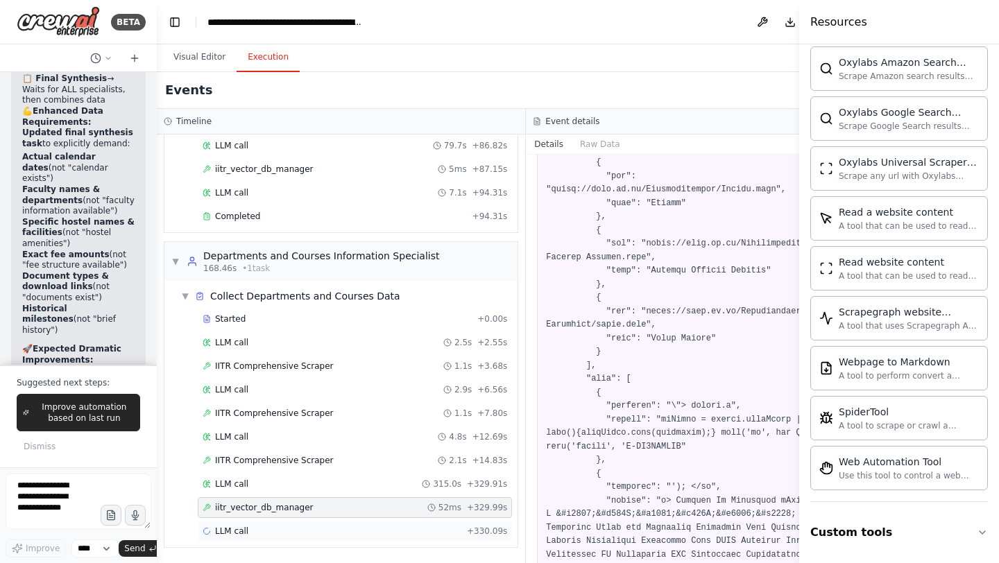
click at [236, 537] on div "LLM call + 330.09s" at bounding box center [355, 531] width 314 height 21
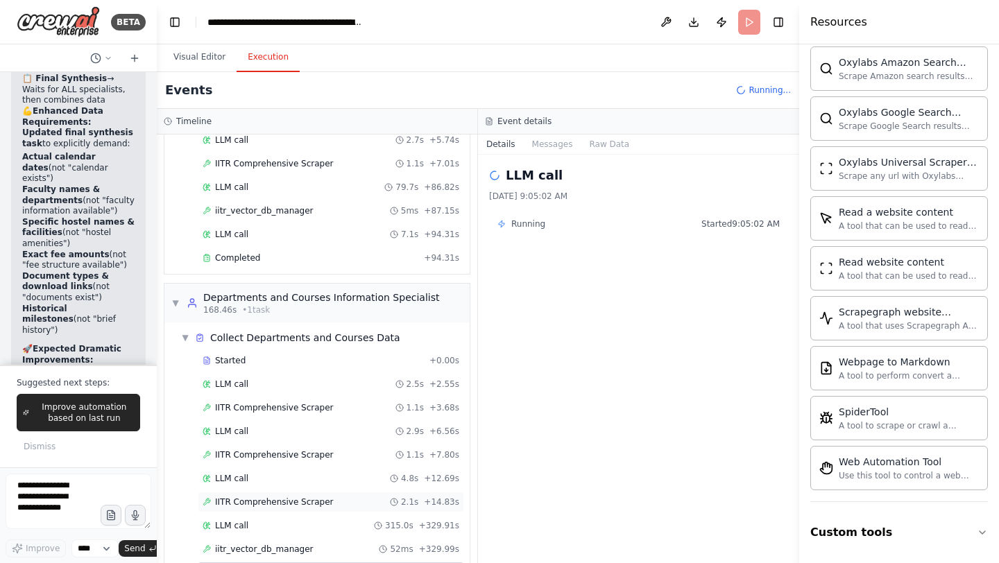
click at [284, 497] on span "IITR Comprehensive Scraper" at bounding box center [274, 502] width 119 height 11
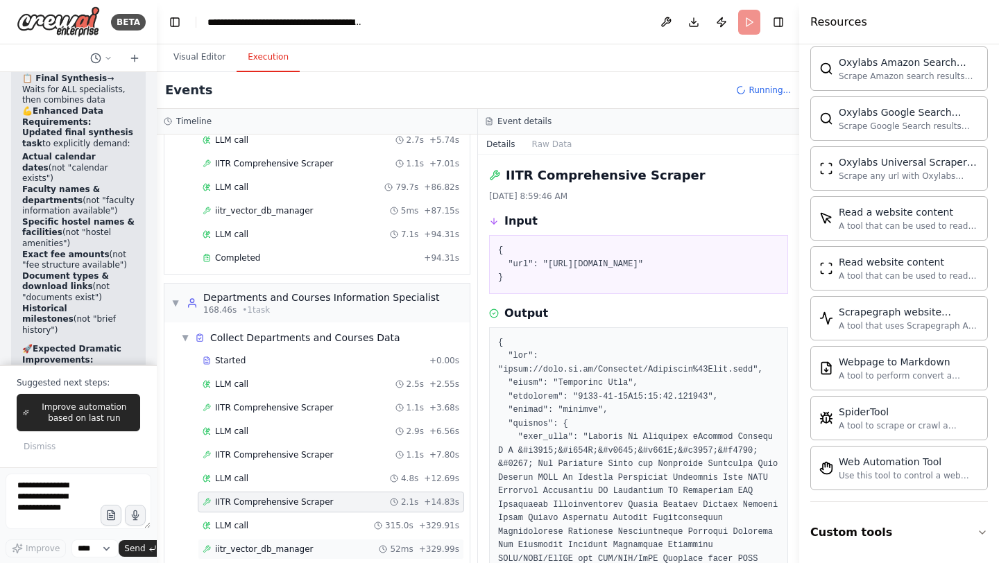
click at [303, 544] on span "iitr_vector_db_manager" at bounding box center [264, 549] width 99 height 11
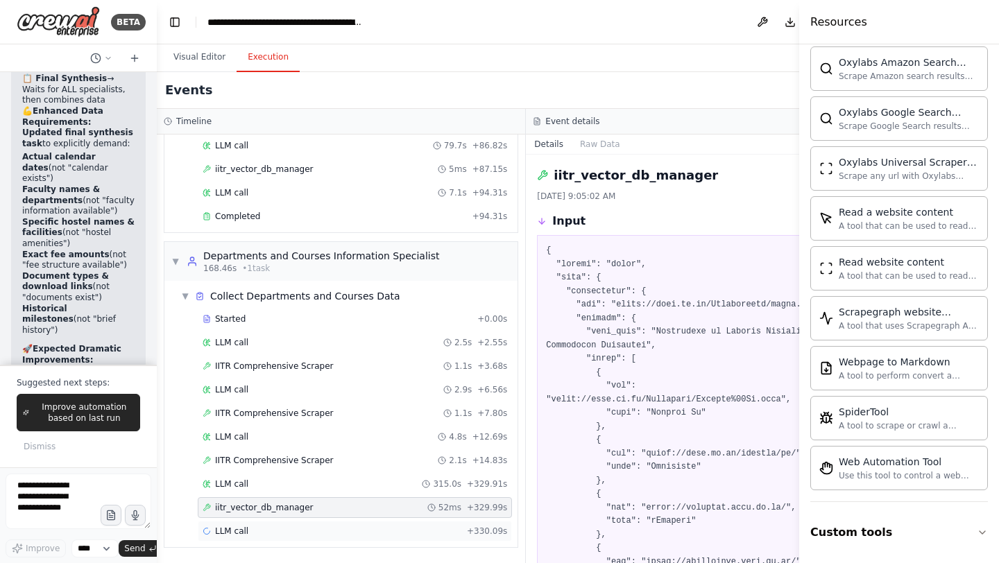
click at [261, 533] on div "LLM call + 330.09s" at bounding box center [355, 531] width 305 height 11
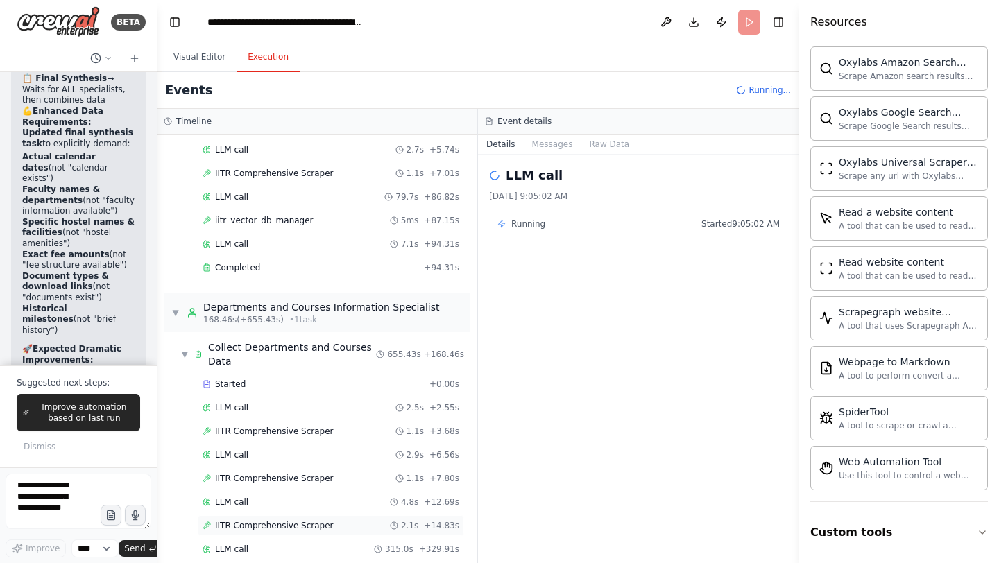
scroll to position [1492, 0]
